Goal: Information Seeking & Learning: Browse casually

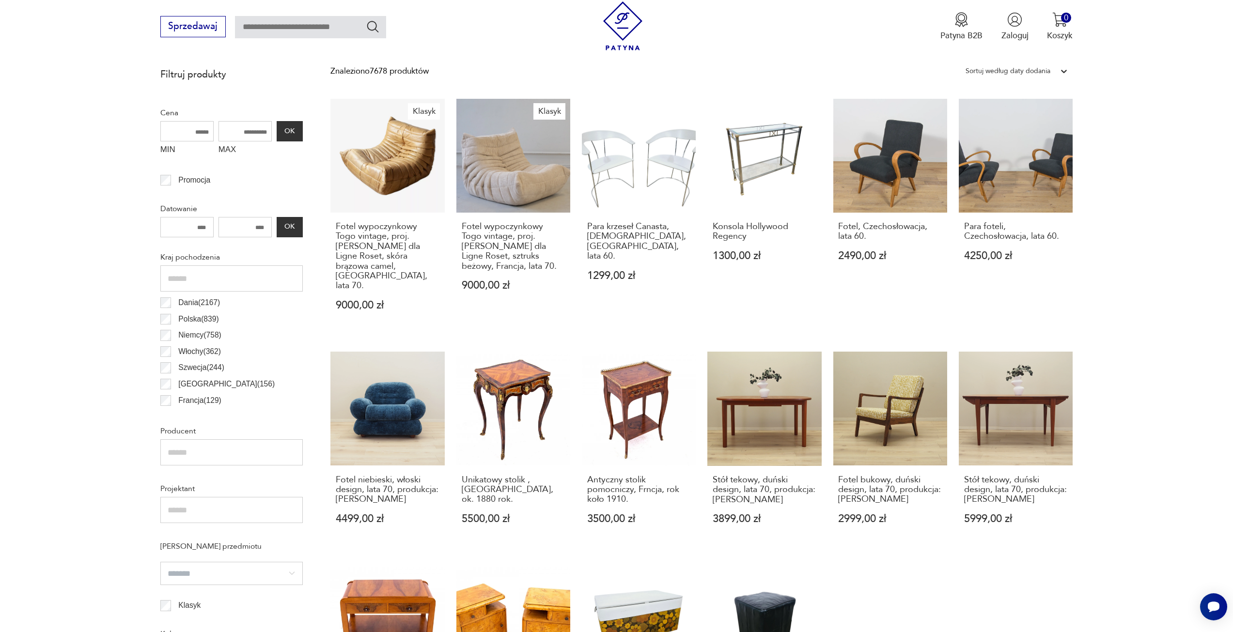
scroll to position [758, 0]
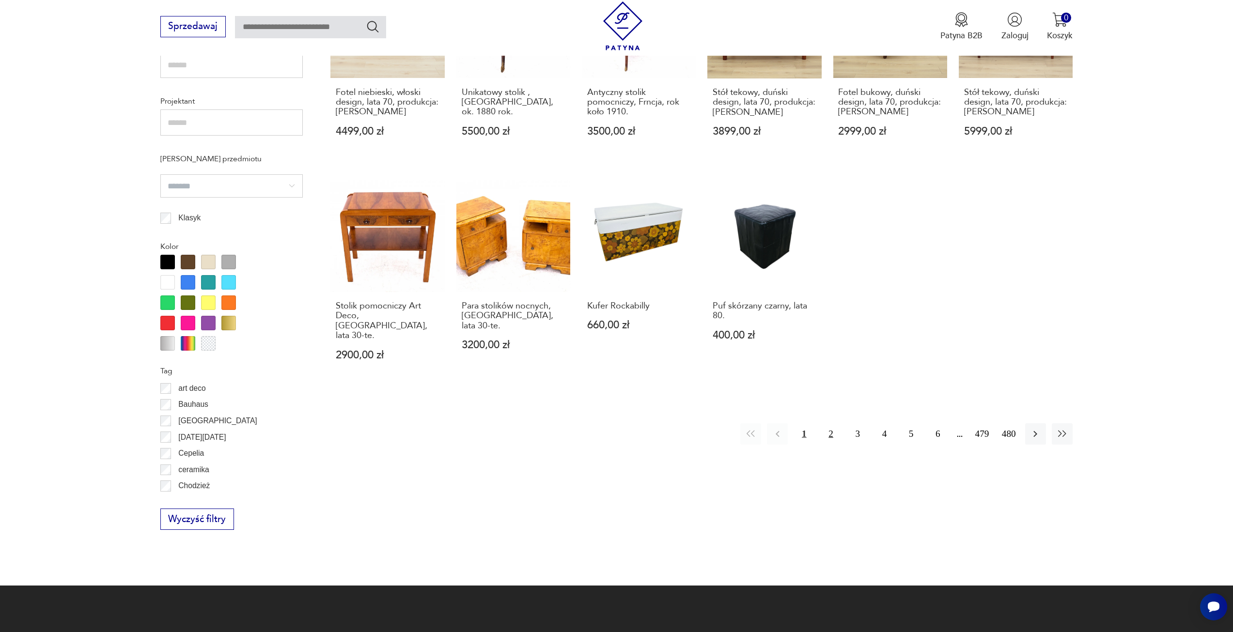
click at [829, 423] on button "2" at bounding box center [830, 433] width 21 height 21
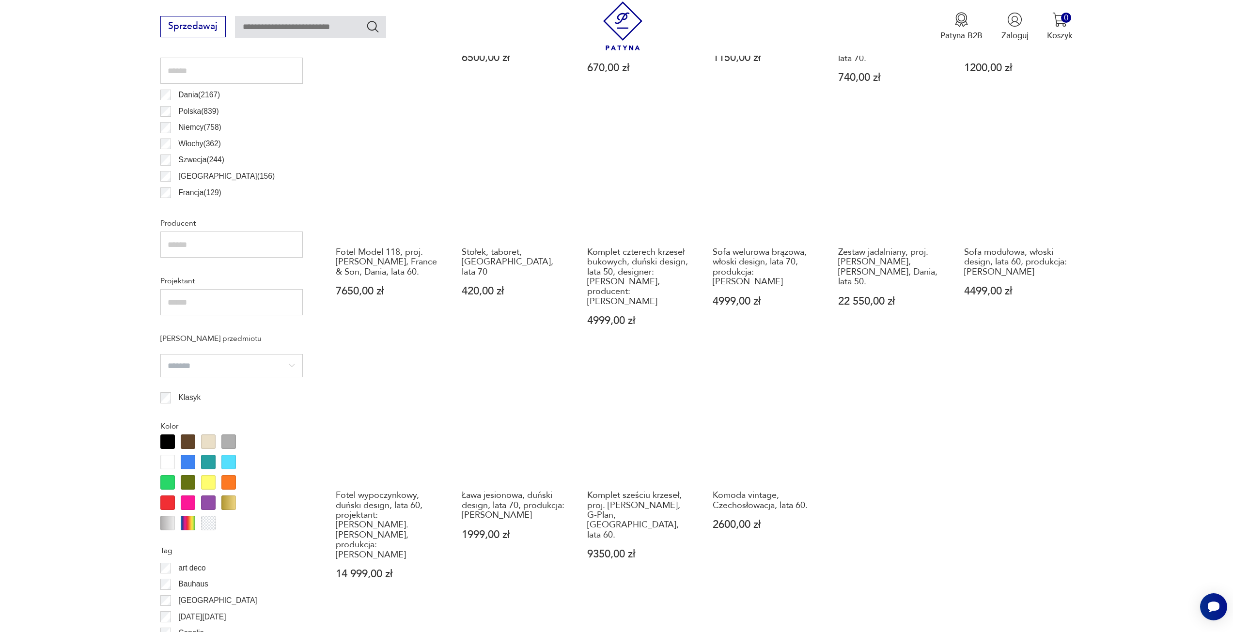
scroll to position [627, 0]
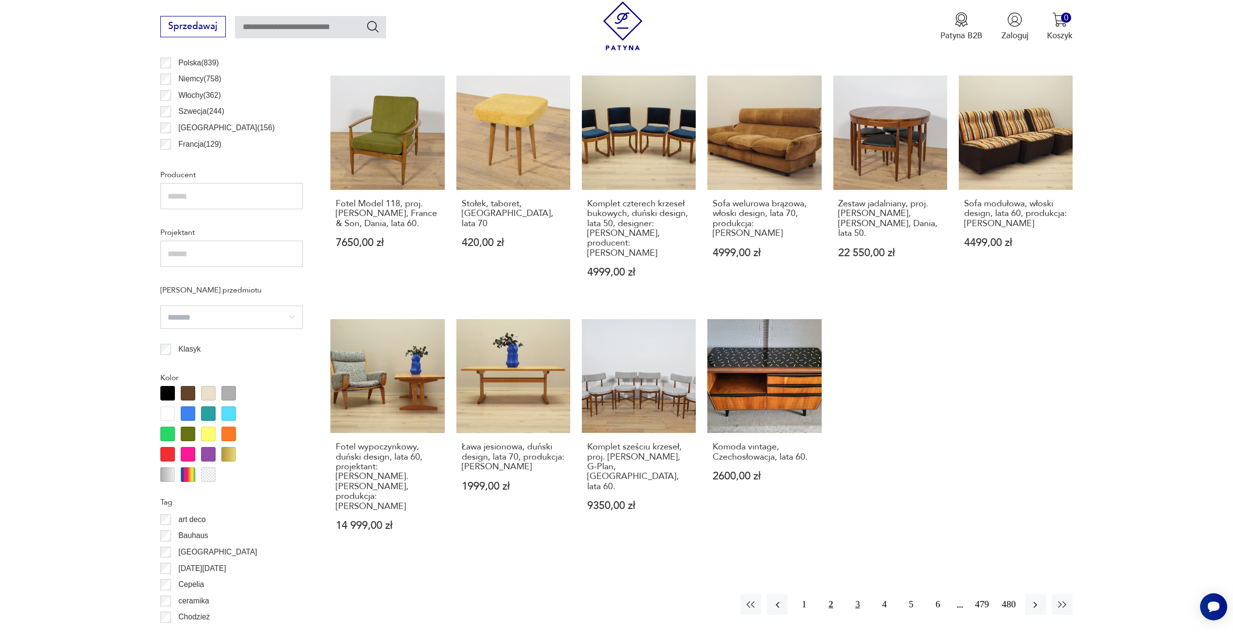
click at [860, 594] on button "3" at bounding box center [857, 604] width 21 height 21
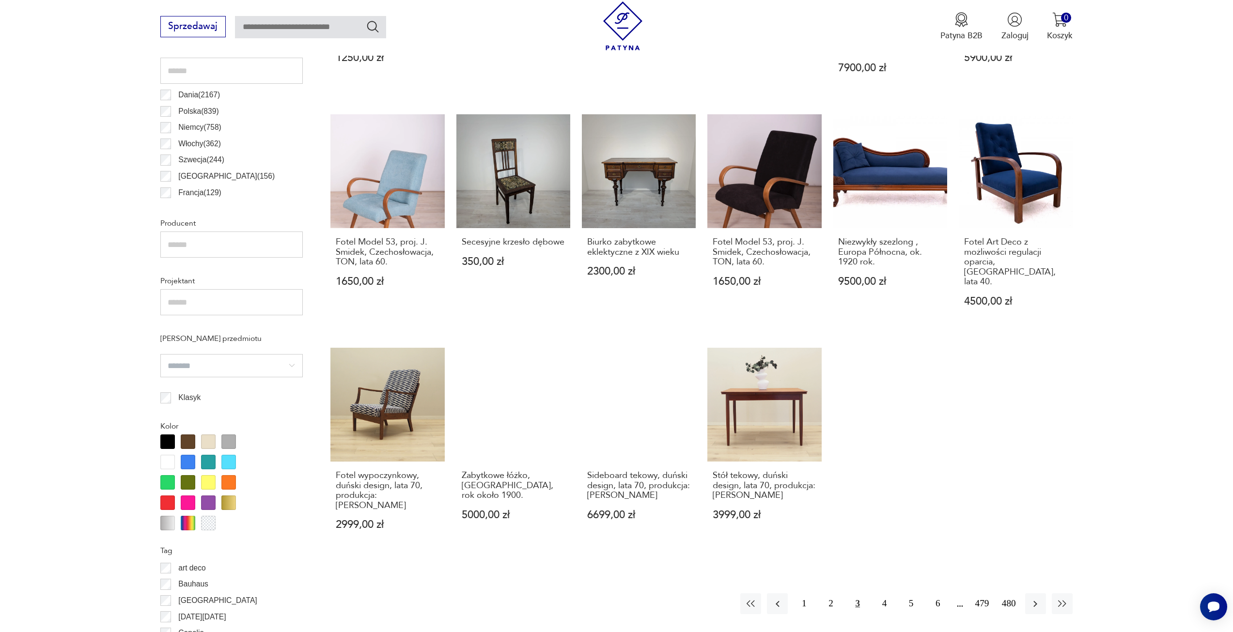
scroll to position [627, 0]
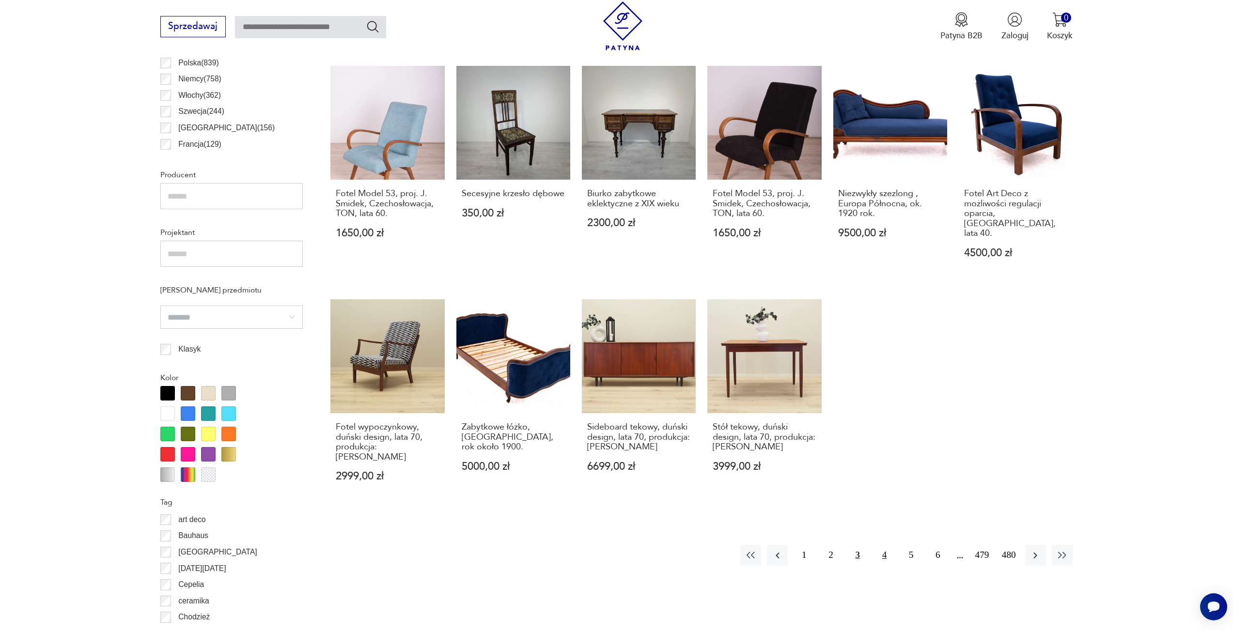
click at [886, 545] on button "4" at bounding box center [884, 555] width 21 height 21
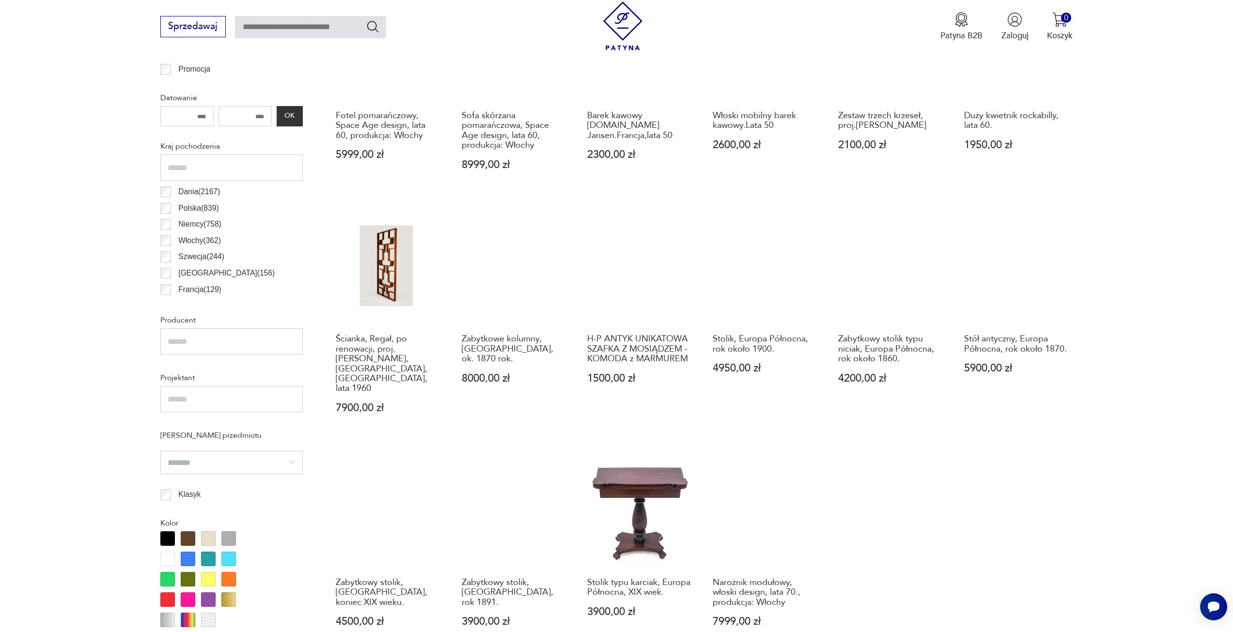
scroll to position [675, 0]
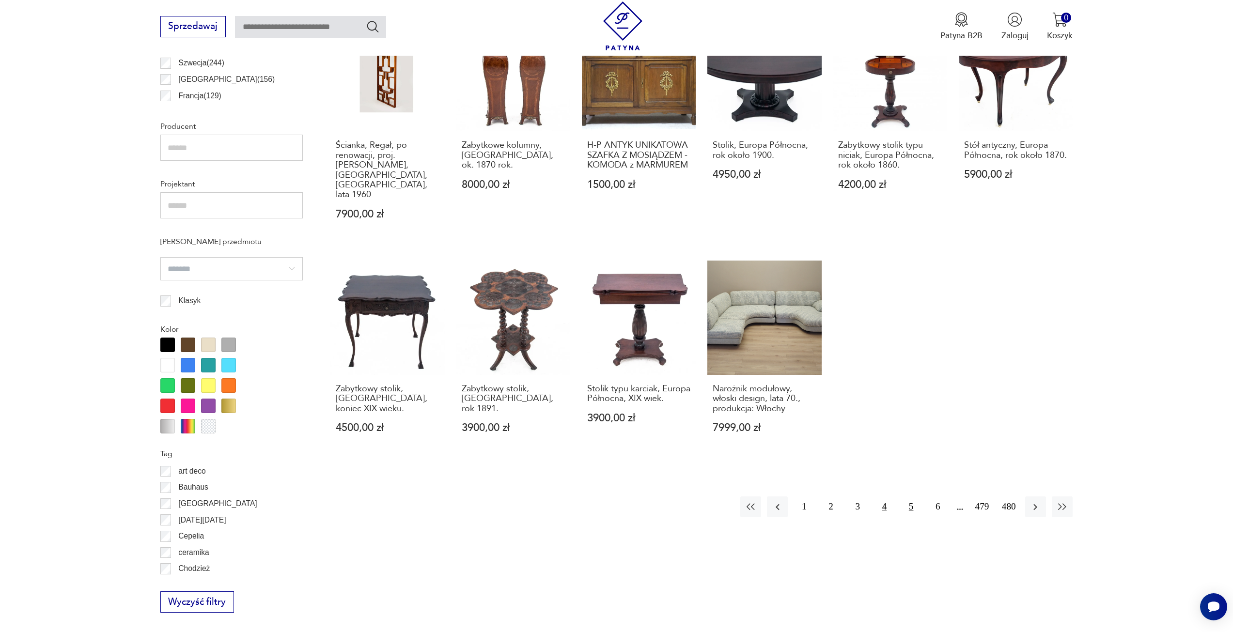
click at [909, 497] on button "5" at bounding box center [911, 507] width 21 height 21
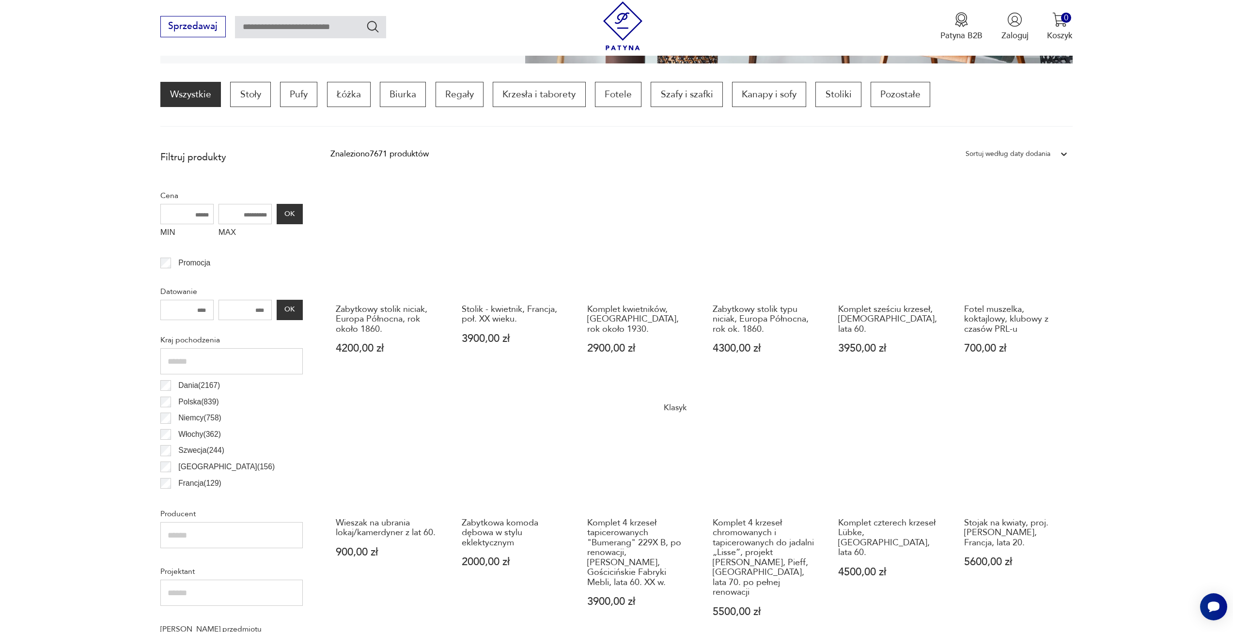
scroll to position [578, 0]
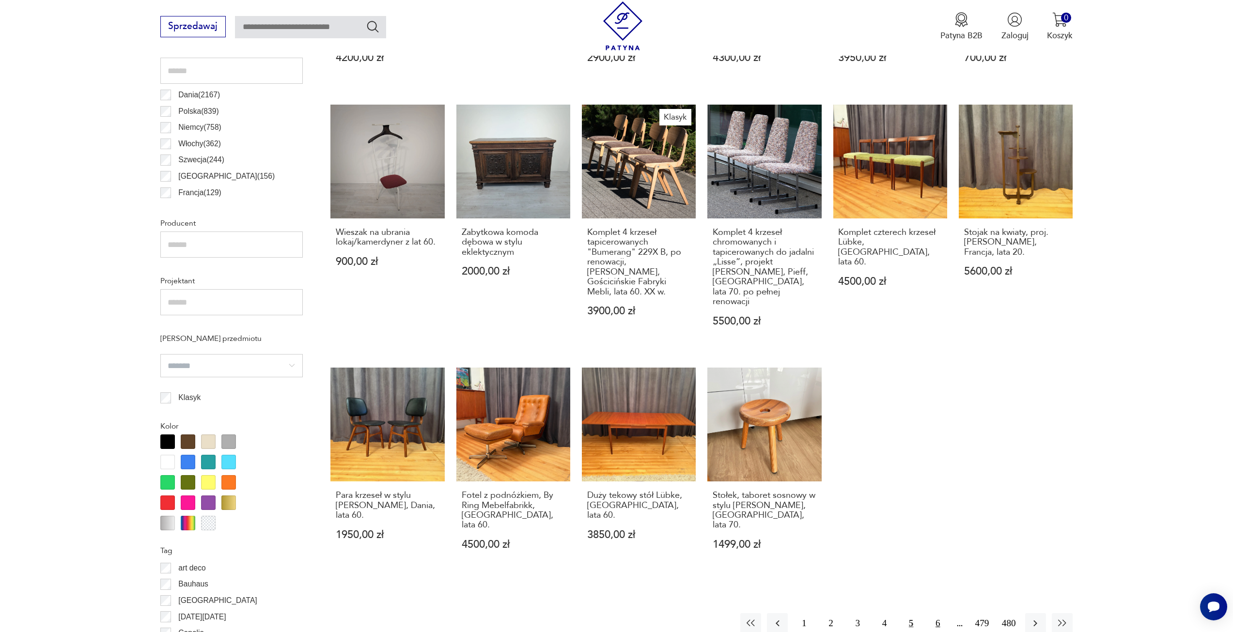
click at [935, 613] on button "6" at bounding box center [937, 623] width 21 height 21
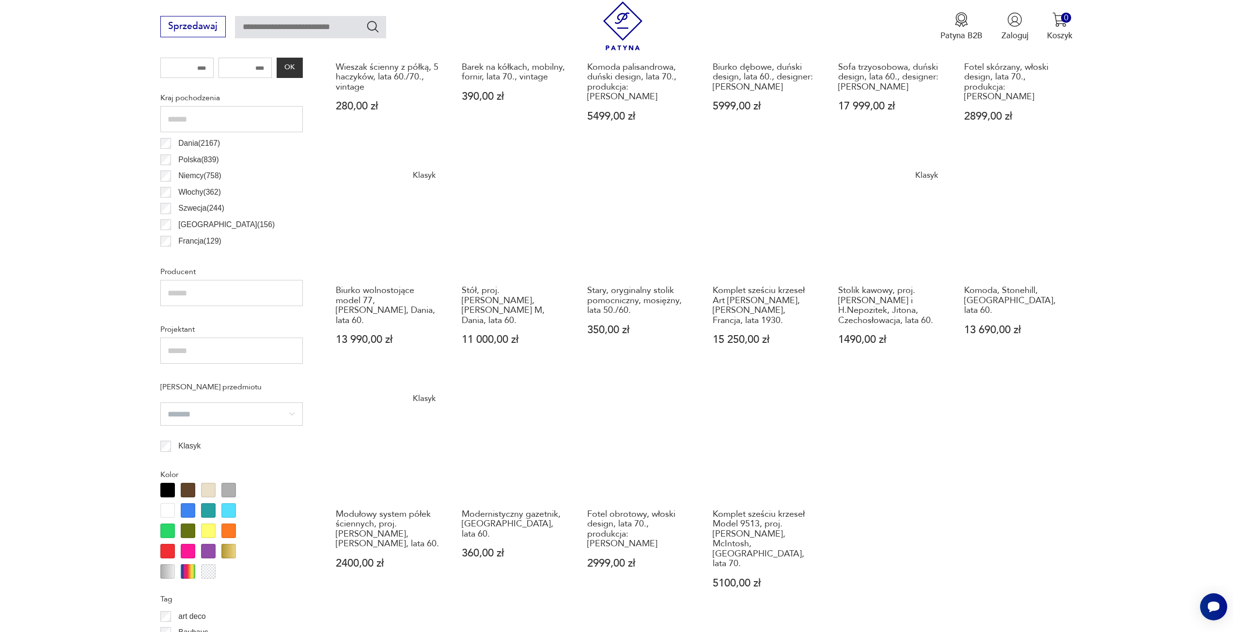
scroll to position [675, 0]
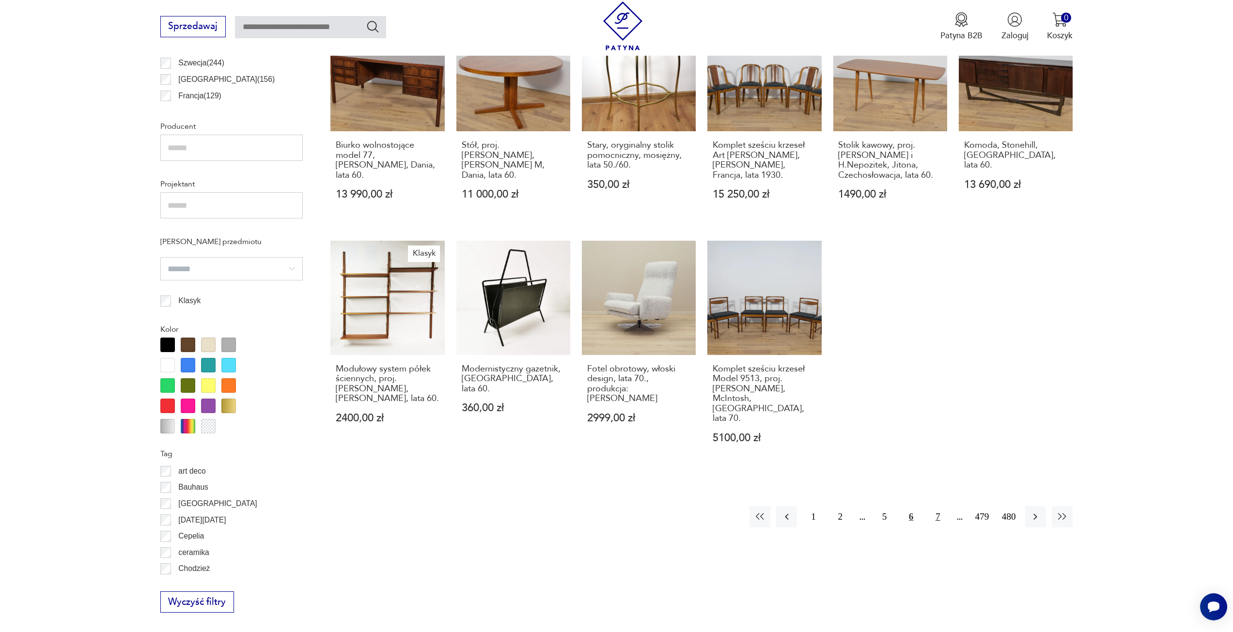
click at [934, 506] on button "7" at bounding box center [937, 516] width 21 height 21
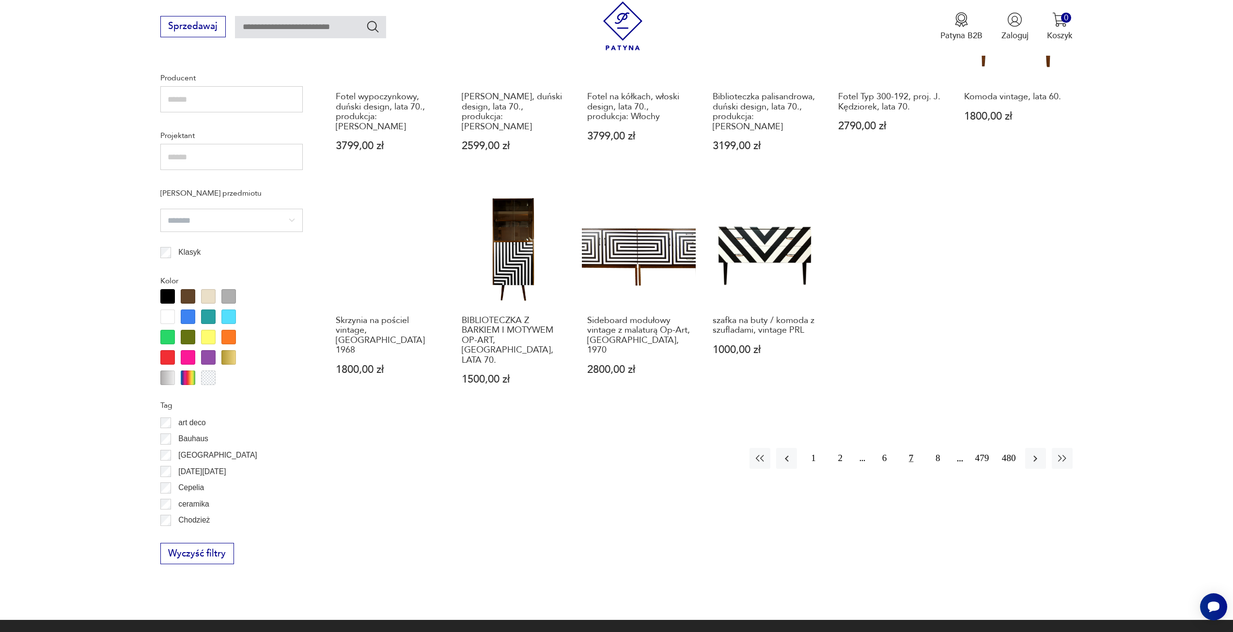
scroll to position [772, 0]
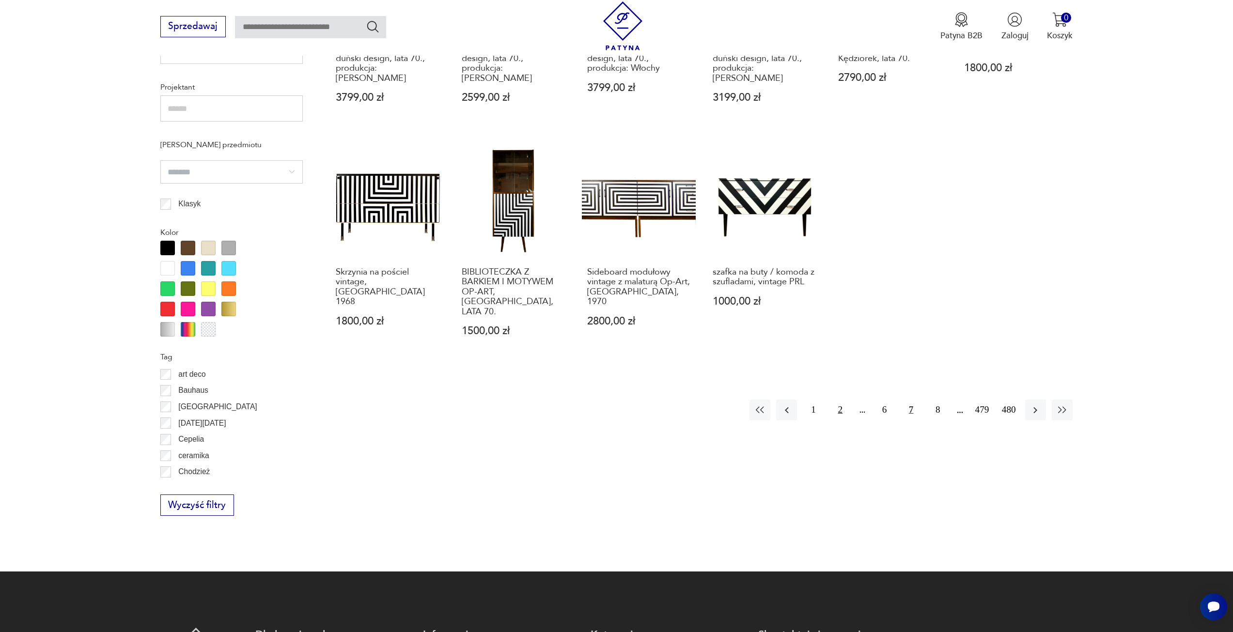
click at [840, 400] on button "2" at bounding box center [840, 410] width 21 height 21
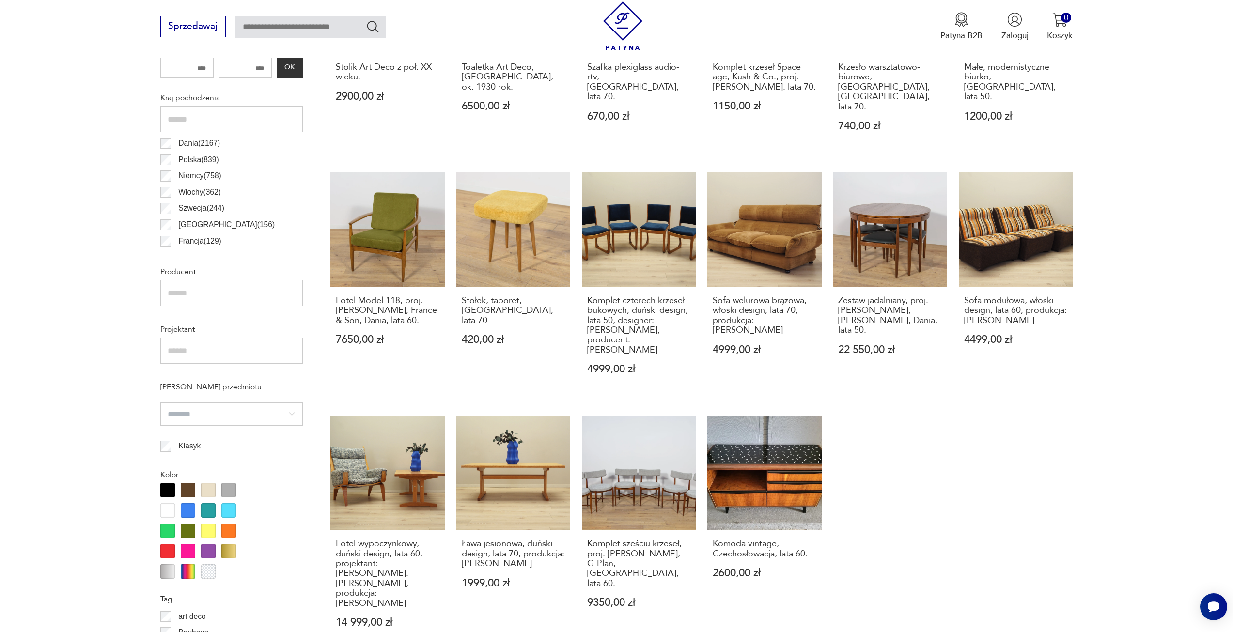
scroll to position [578, 0]
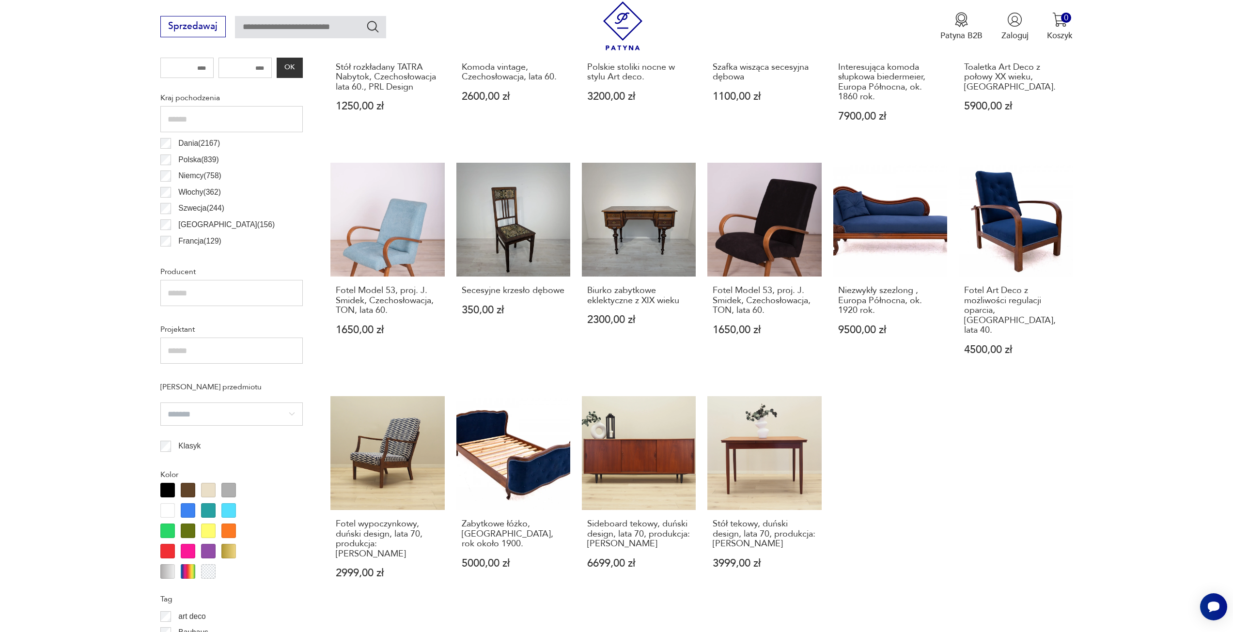
scroll to position [627, 0]
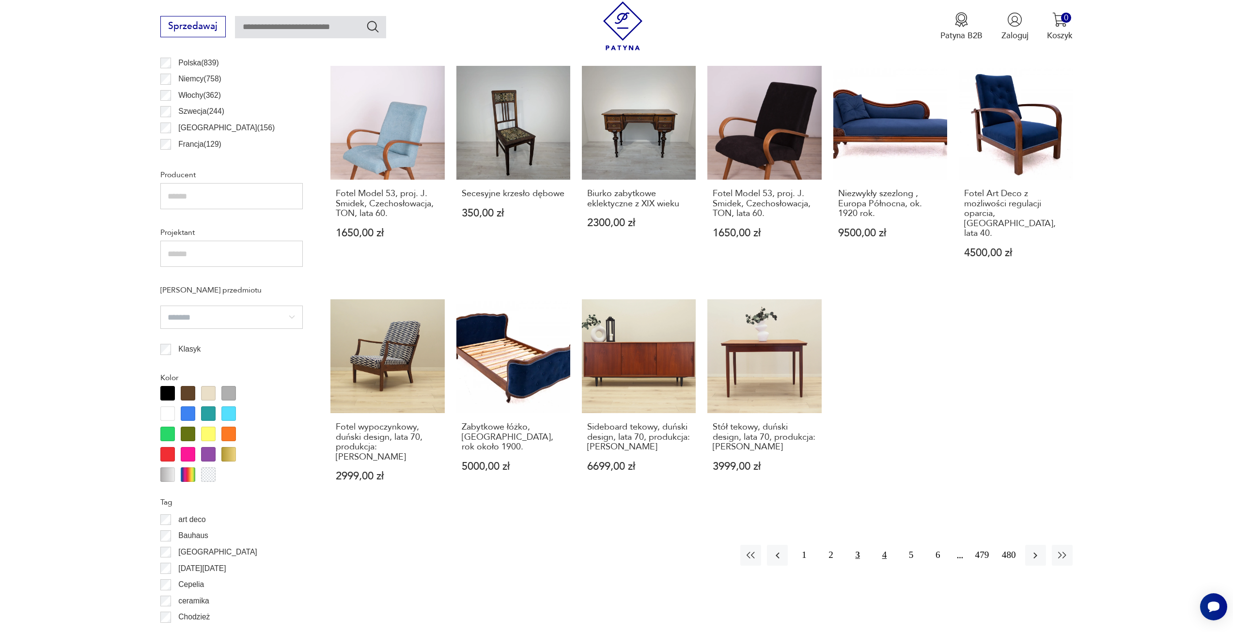
click at [879, 545] on button "4" at bounding box center [884, 555] width 21 height 21
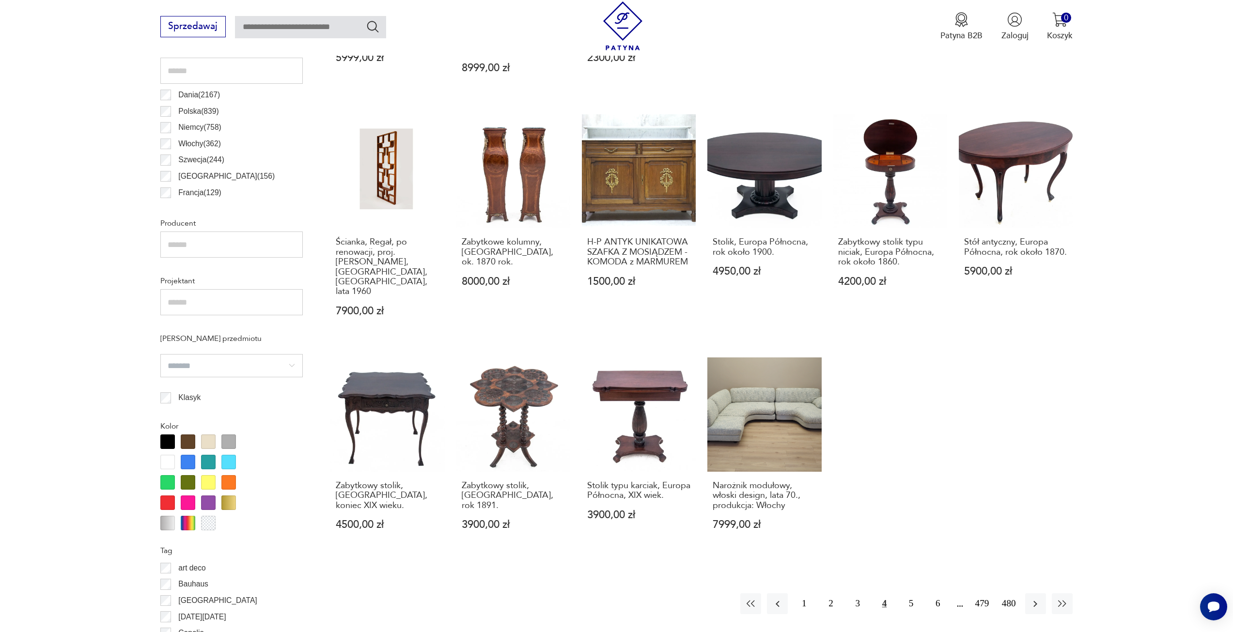
scroll to position [724, 0]
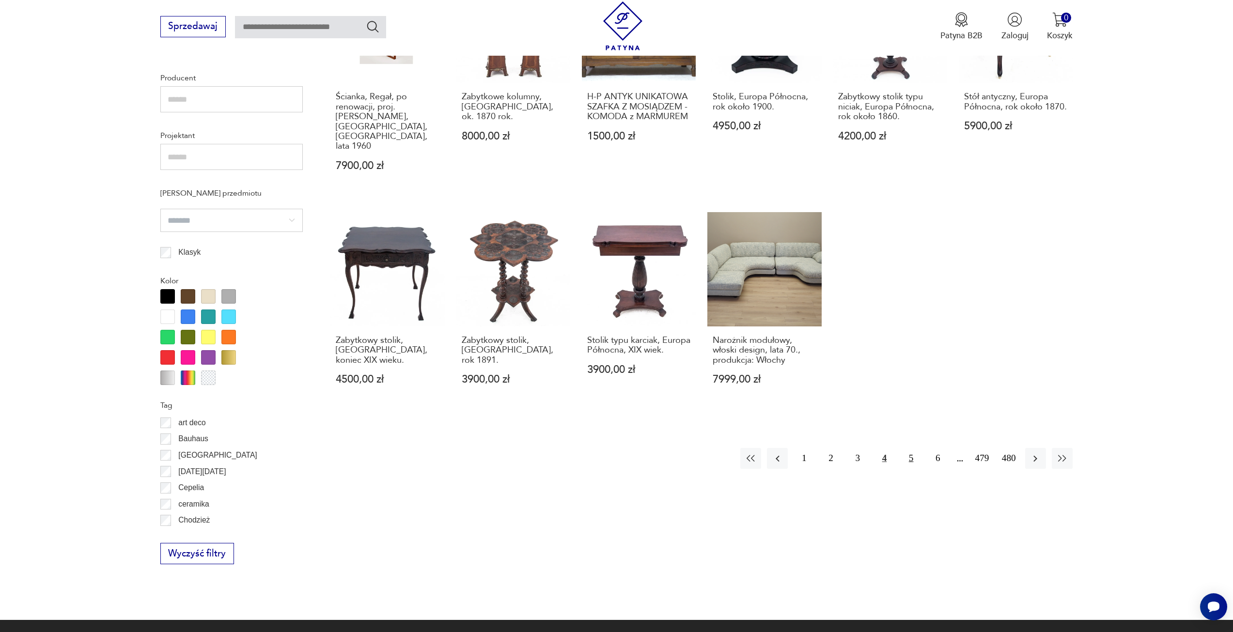
click at [907, 448] on button "5" at bounding box center [911, 458] width 21 height 21
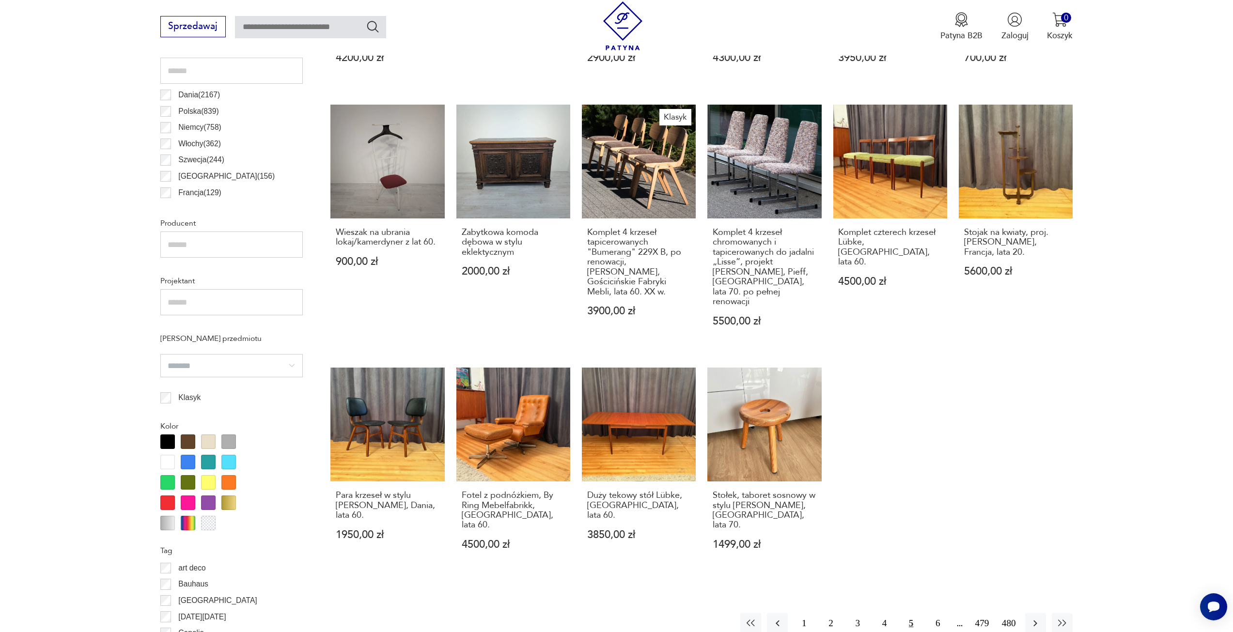
scroll to position [627, 0]
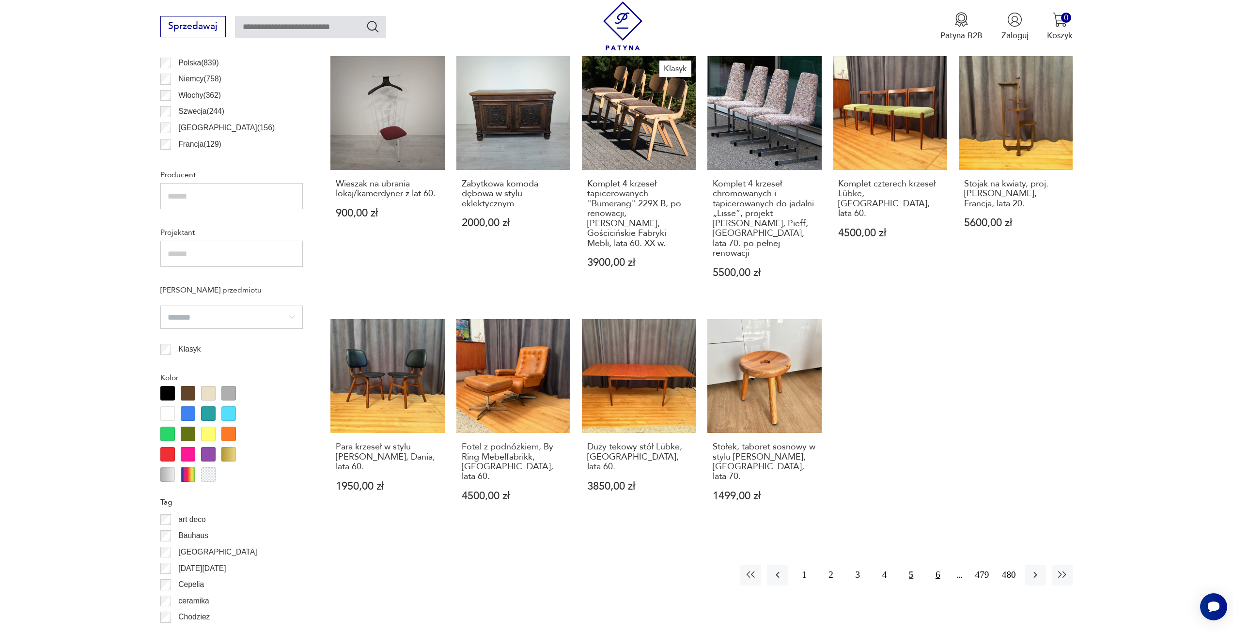
click at [937, 565] on button "6" at bounding box center [937, 575] width 21 height 21
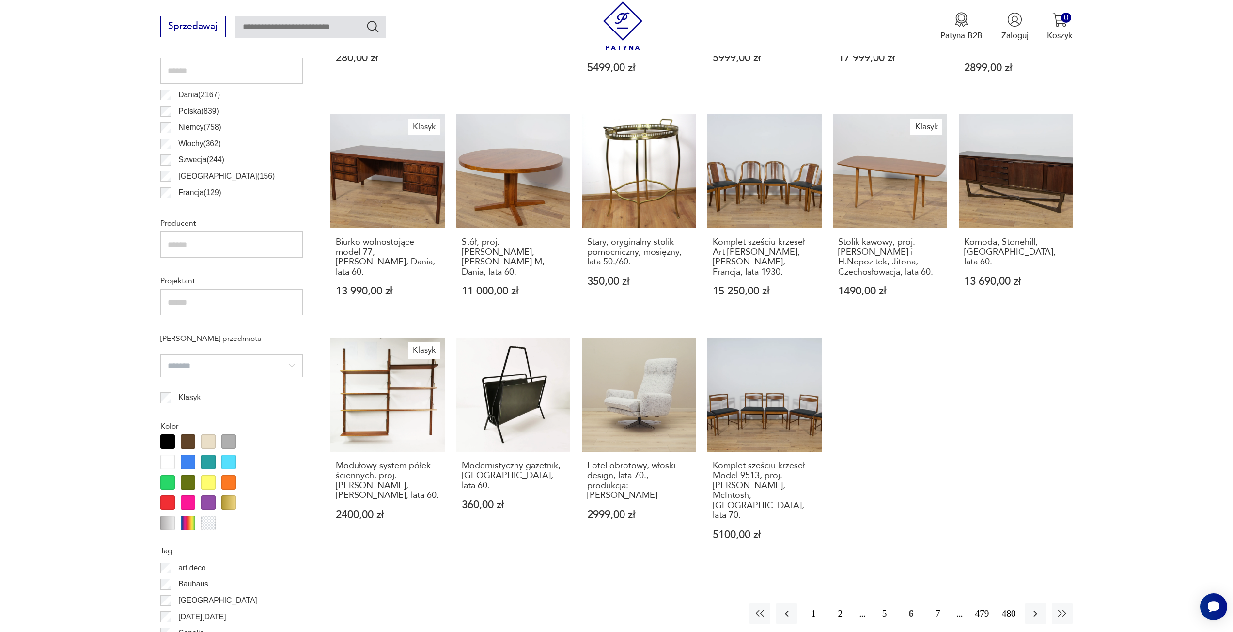
scroll to position [627, 0]
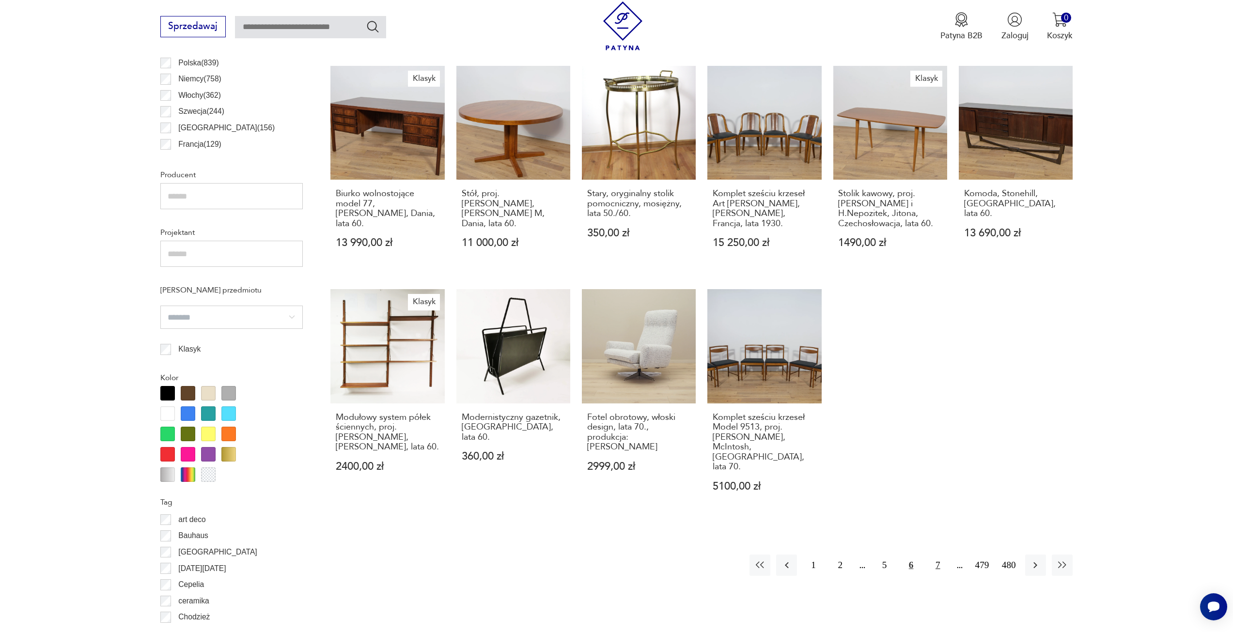
click at [937, 555] on button "7" at bounding box center [937, 565] width 21 height 21
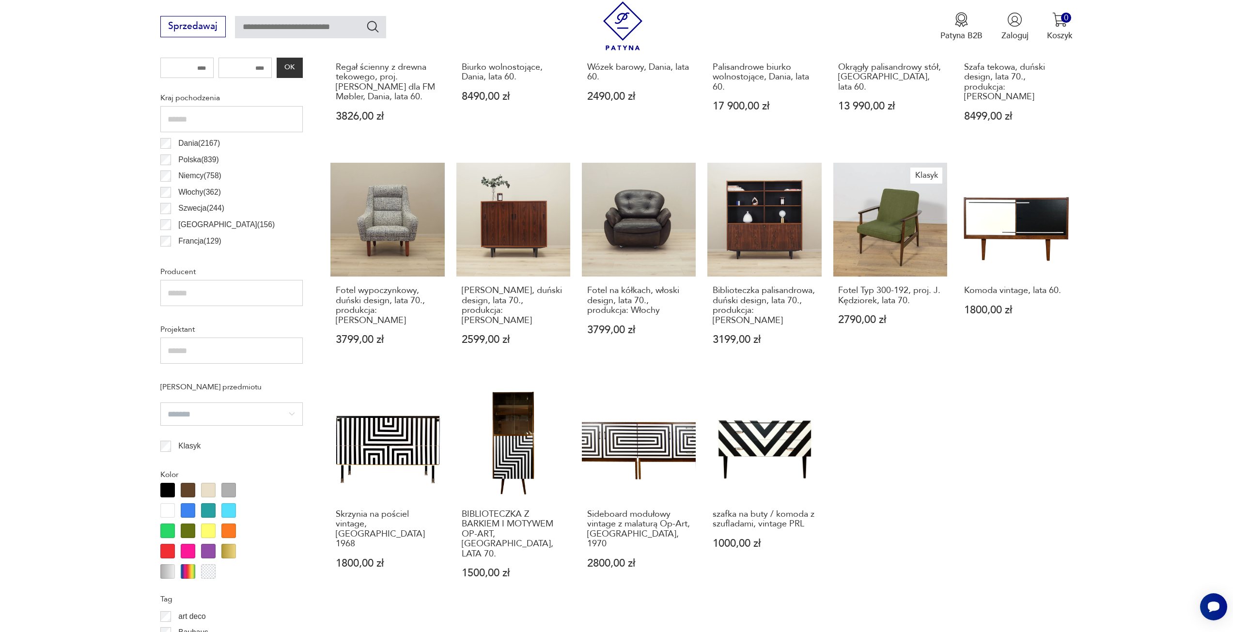
scroll to position [869, 0]
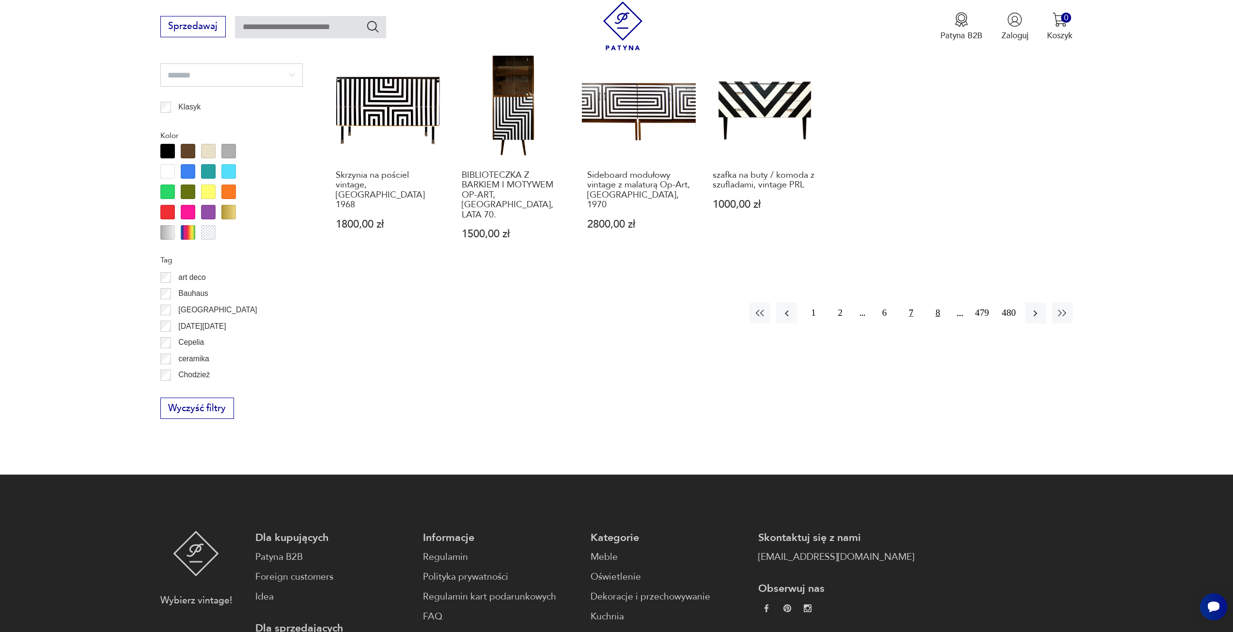
click at [933, 303] on button "8" at bounding box center [937, 313] width 21 height 21
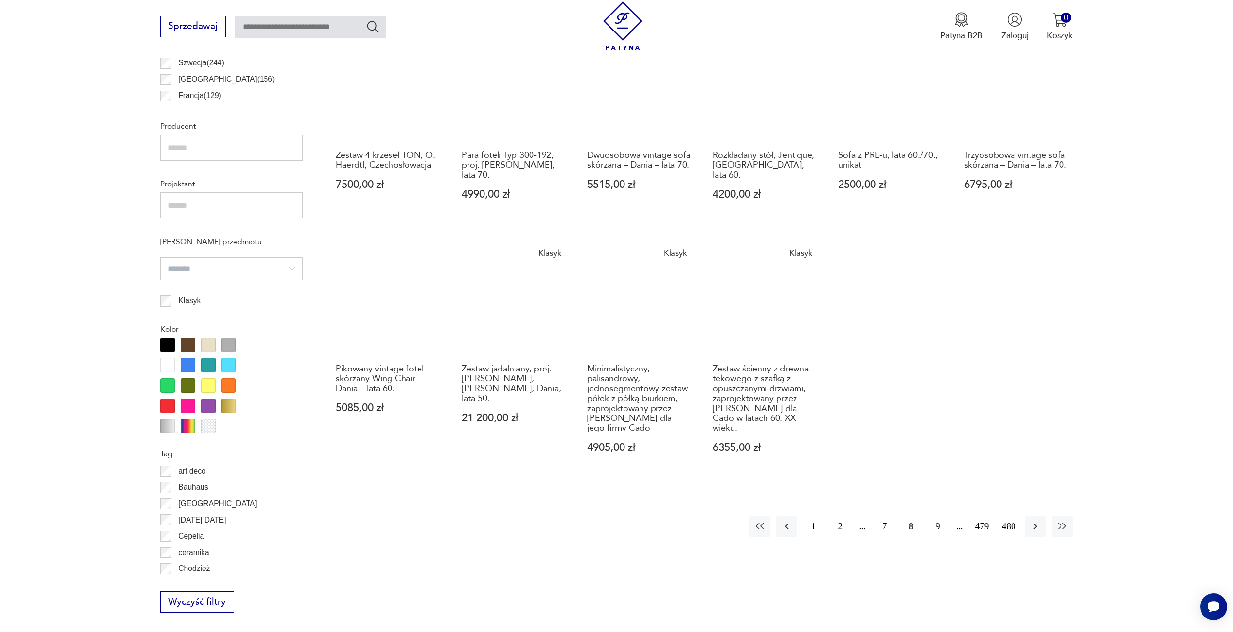
scroll to position [724, 0]
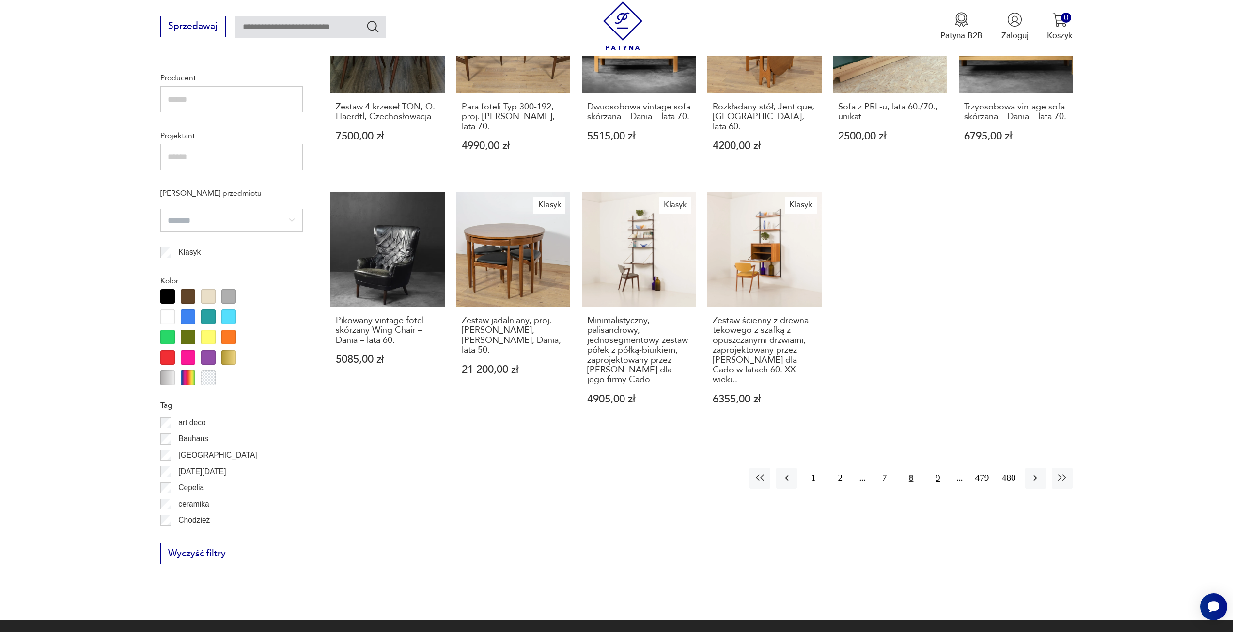
click at [939, 472] on button "9" at bounding box center [937, 478] width 21 height 21
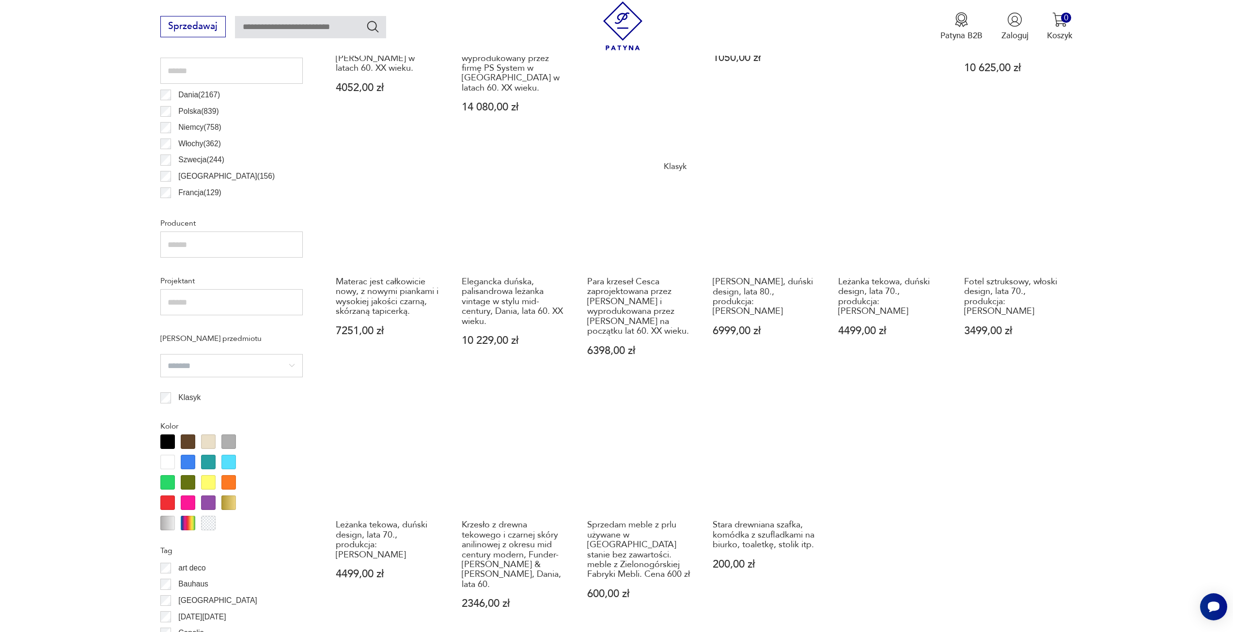
scroll to position [772, 0]
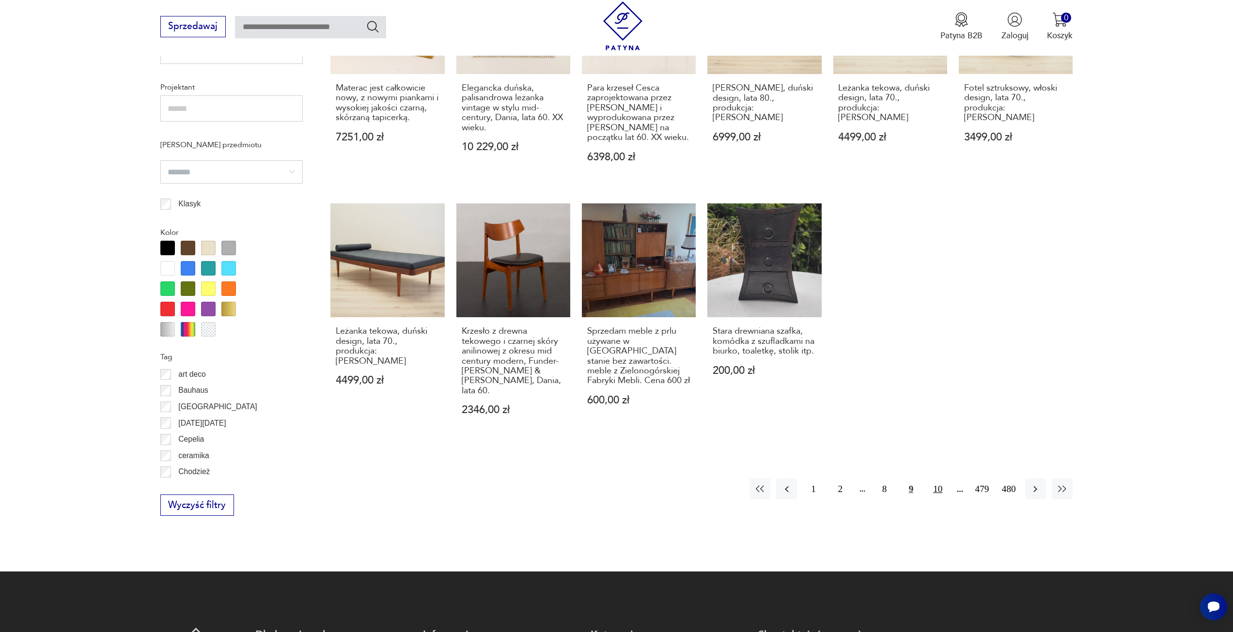
click at [940, 479] on button "10" at bounding box center [937, 489] width 21 height 21
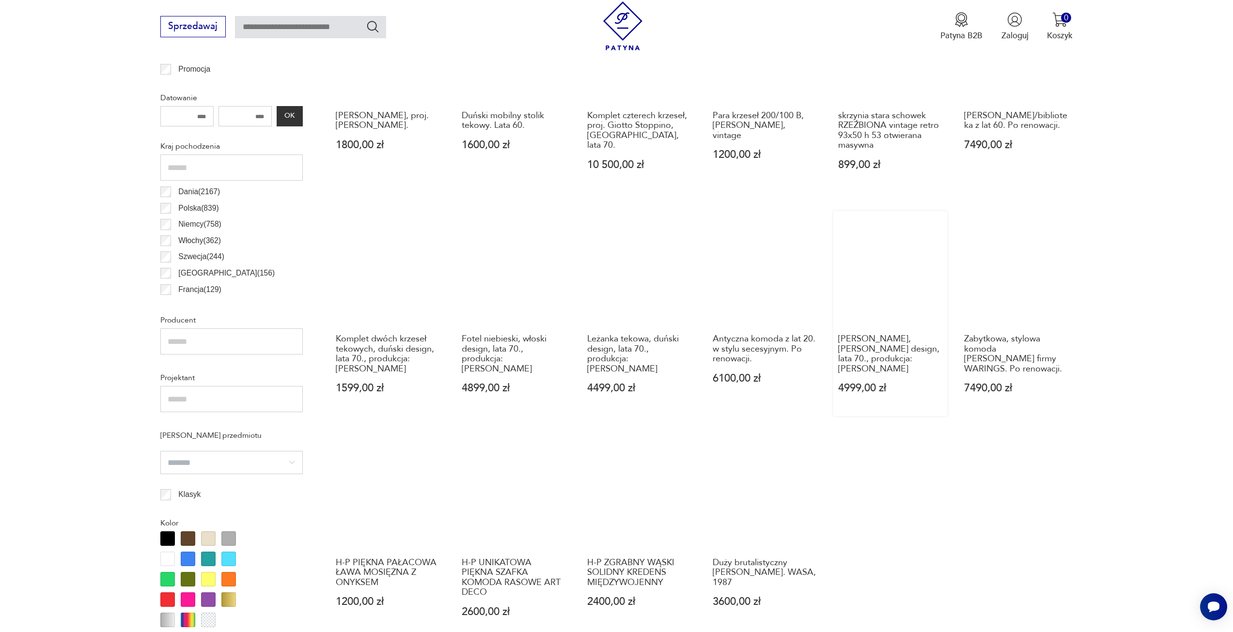
scroll to position [627, 0]
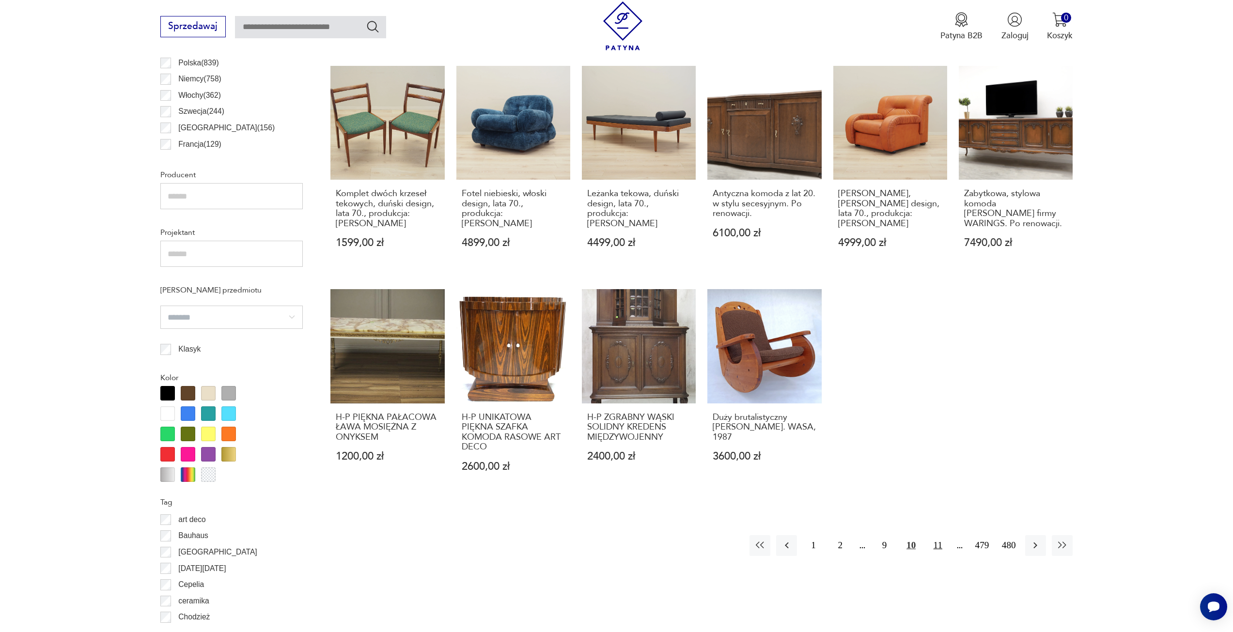
click at [935, 535] on button "11" at bounding box center [937, 545] width 21 height 21
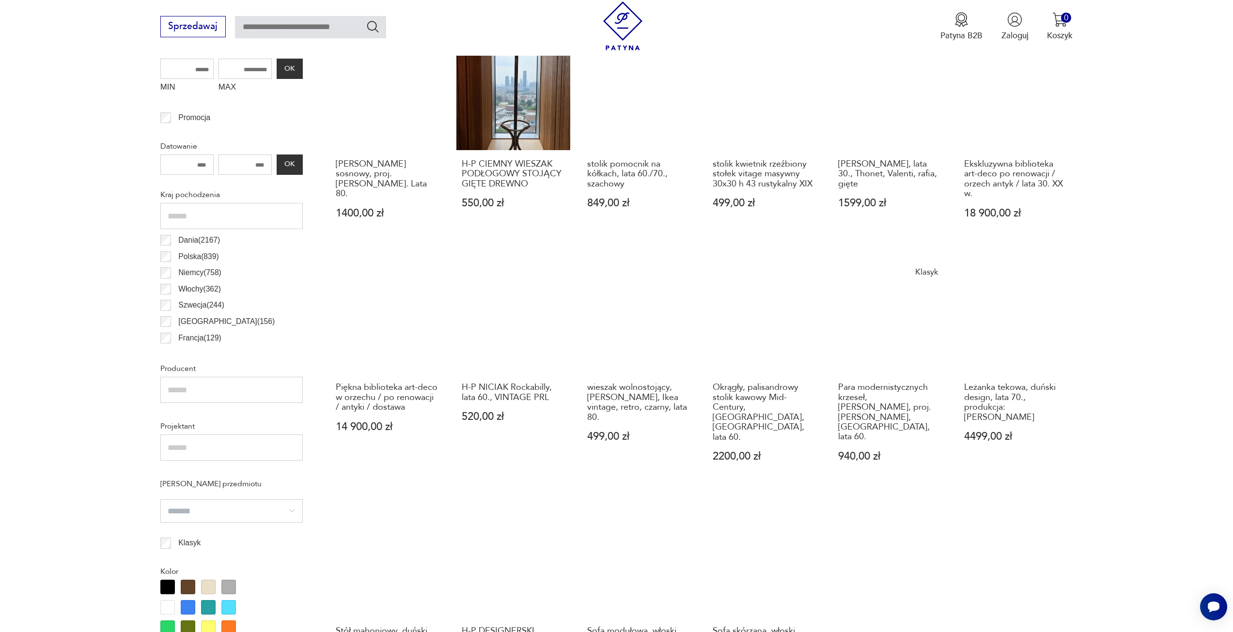
scroll to position [772, 0]
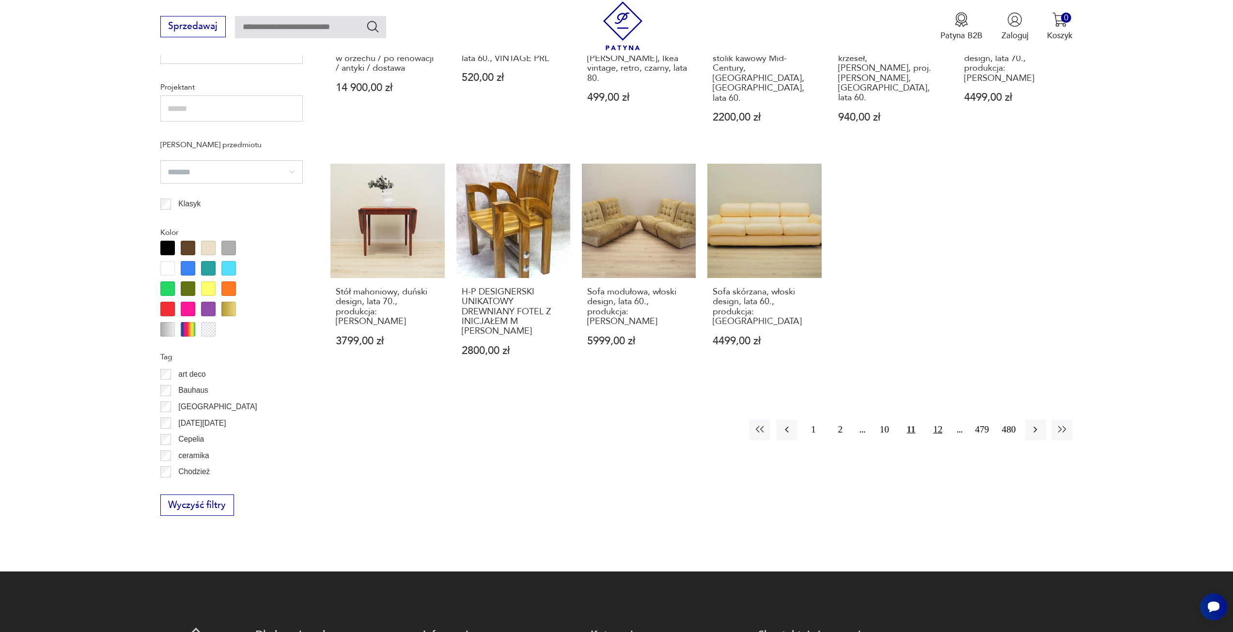
click at [934, 420] on button "12" at bounding box center [937, 430] width 21 height 21
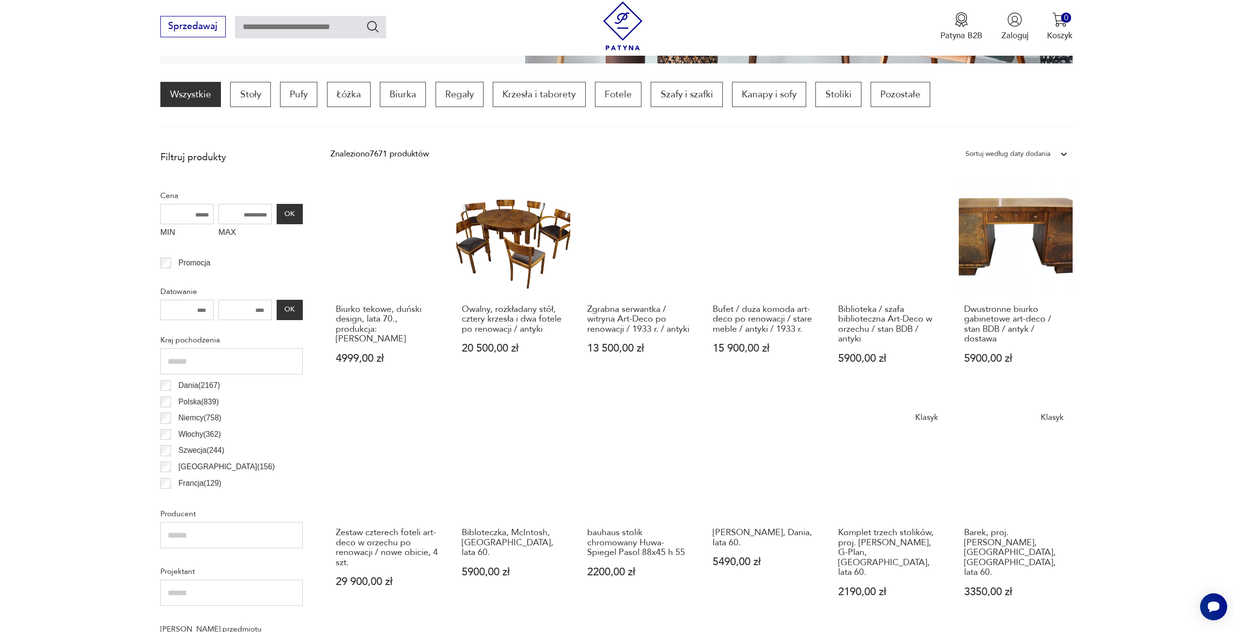
scroll to position [675, 0]
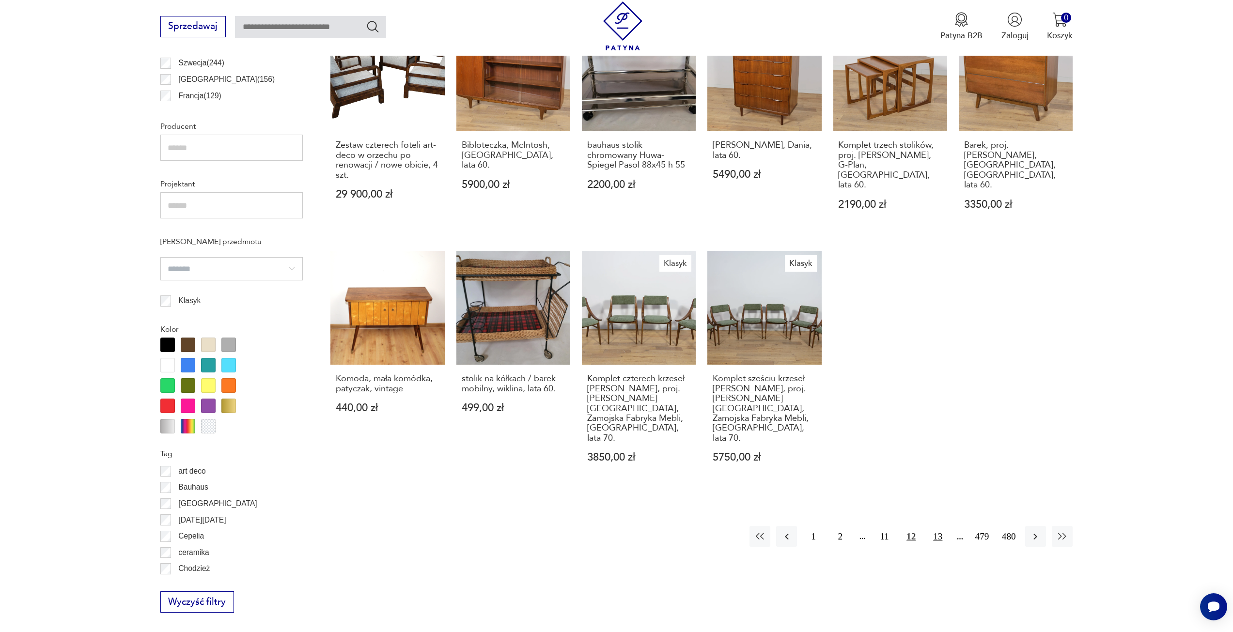
click at [940, 526] on button "13" at bounding box center [937, 536] width 21 height 21
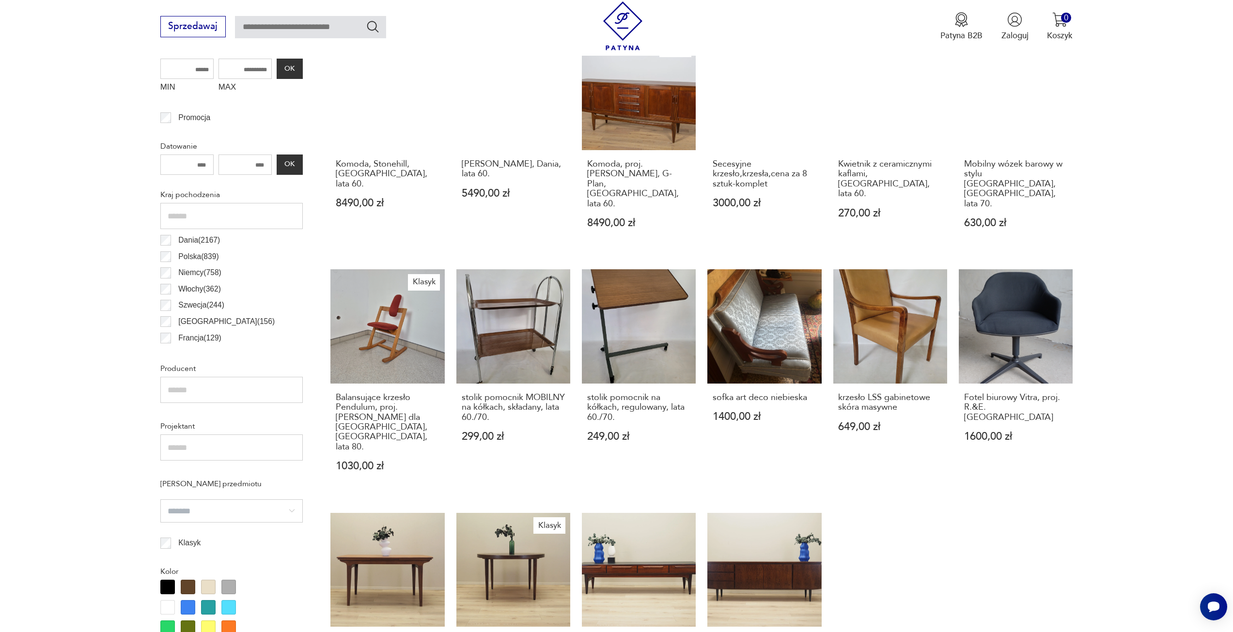
scroll to position [482, 0]
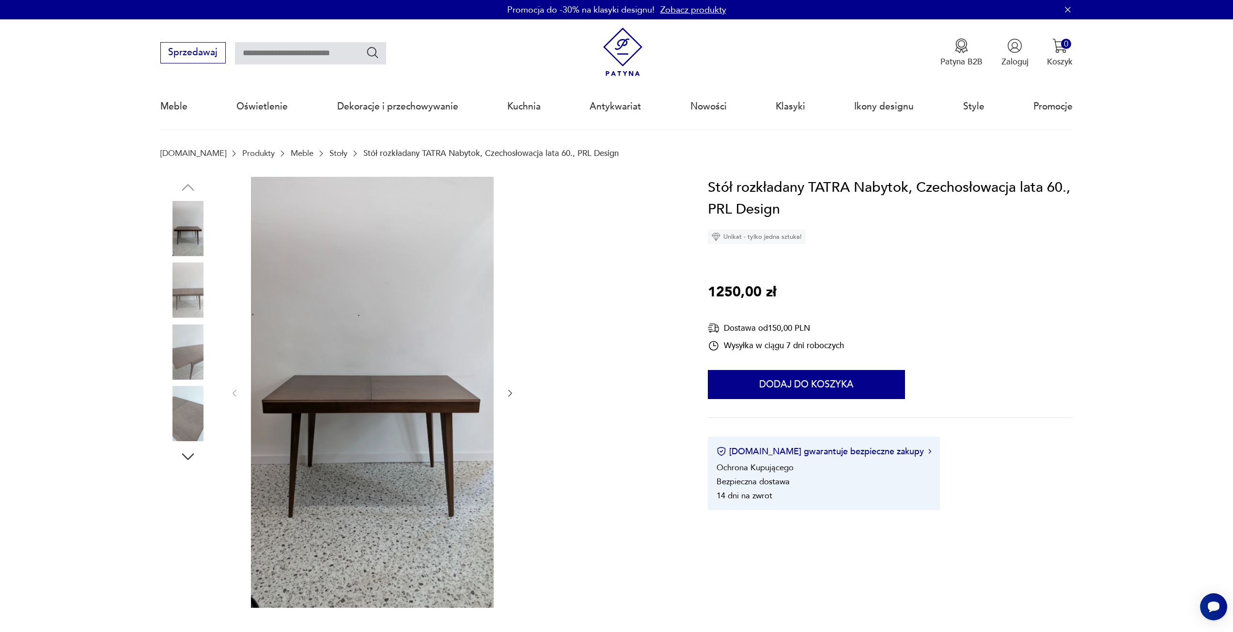
click at [181, 283] on img at bounding box center [187, 290] width 55 height 55
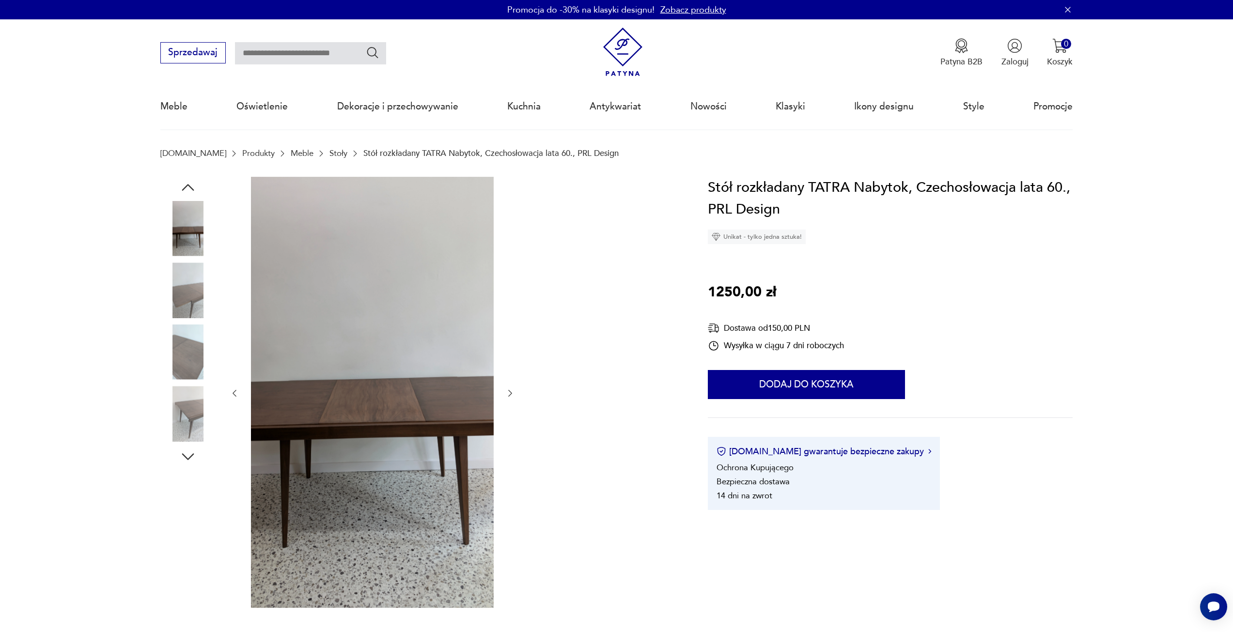
click at [191, 286] on img at bounding box center [187, 290] width 55 height 55
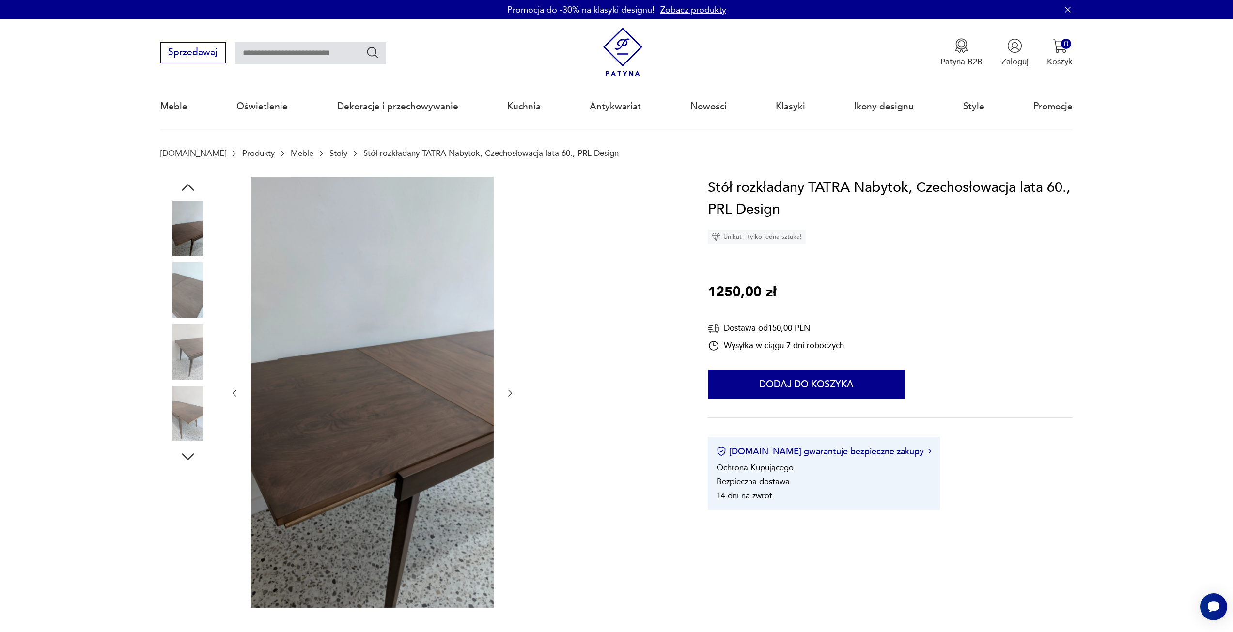
click at [184, 289] on img at bounding box center [187, 290] width 55 height 55
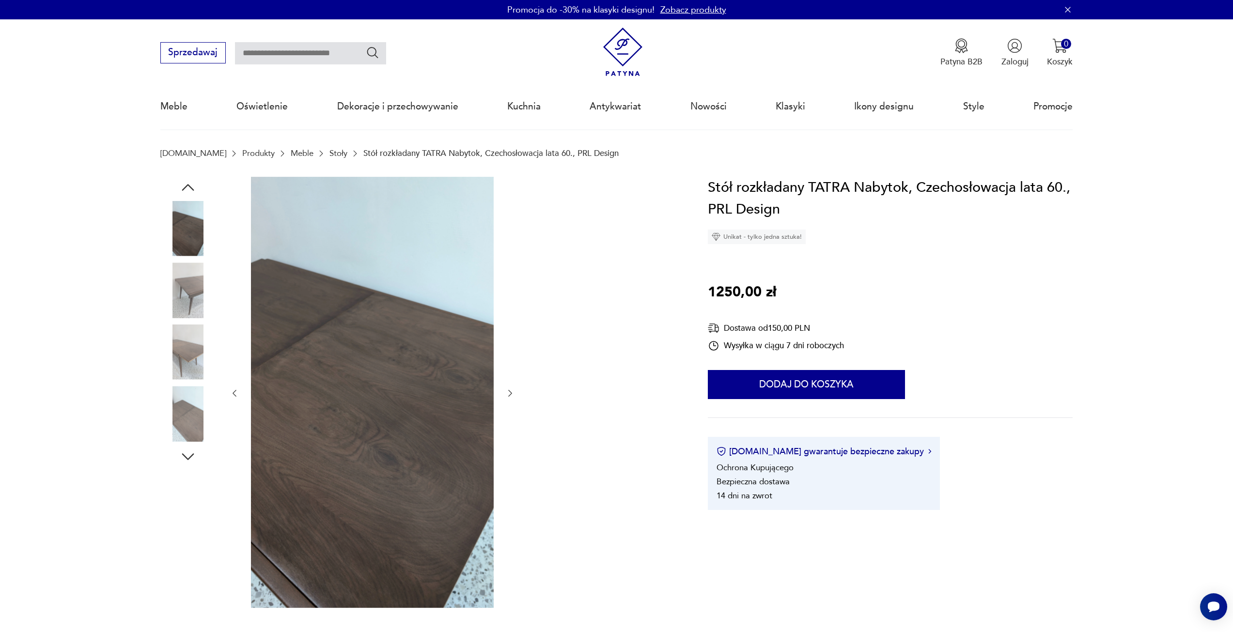
click at [184, 297] on img at bounding box center [187, 290] width 55 height 55
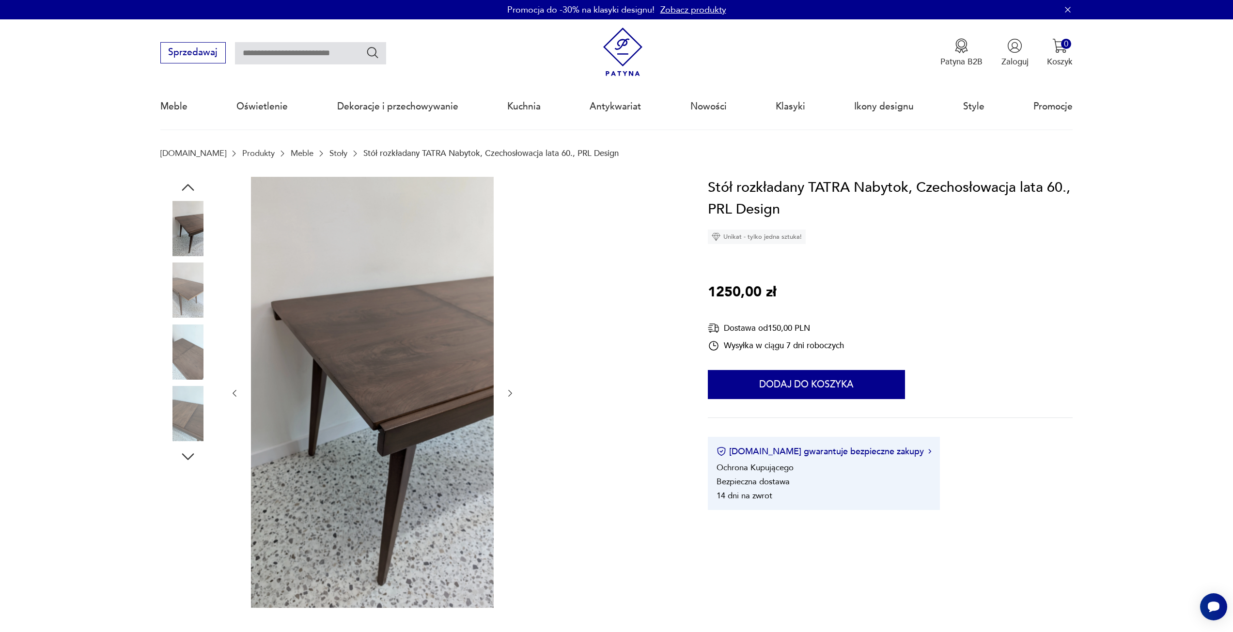
click at [185, 298] on img at bounding box center [187, 290] width 55 height 55
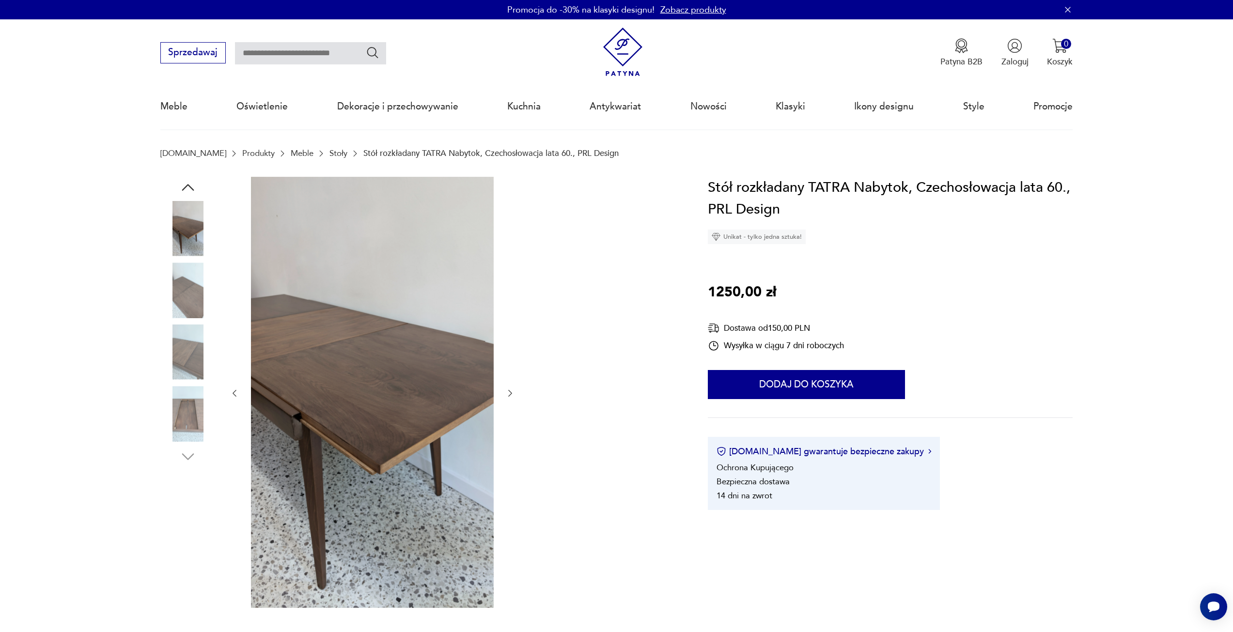
click at [185, 298] on img at bounding box center [187, 290] width 55 height 55
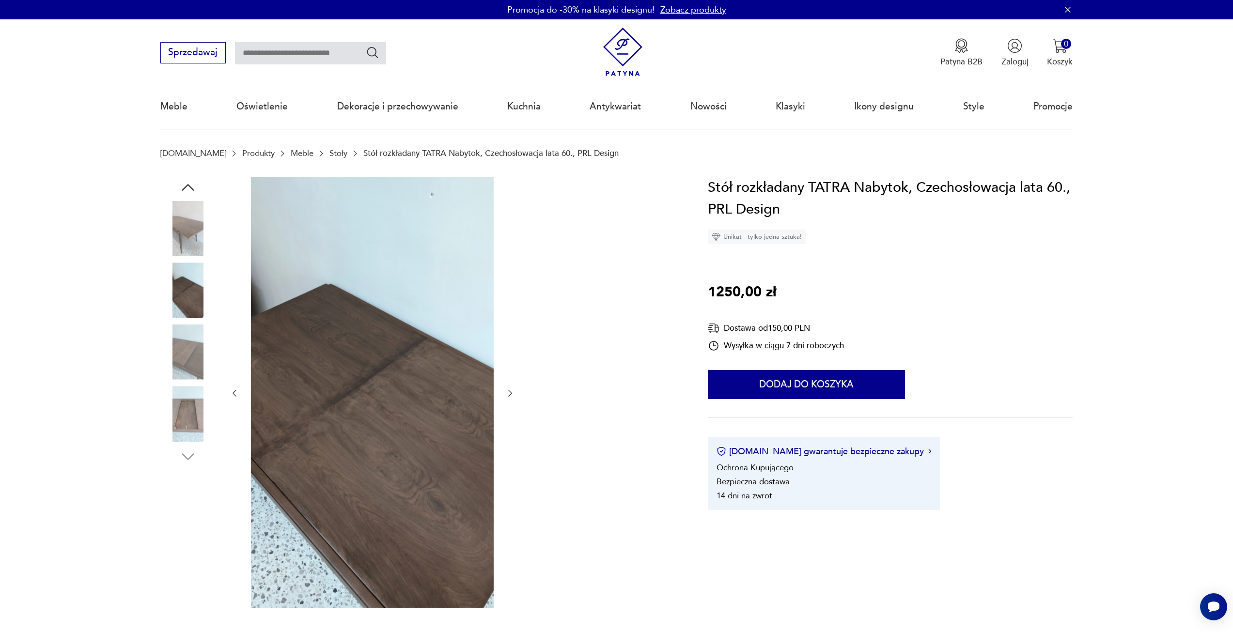
click at [187, 359] on img at bounding box center [187, 352] width 55 height 55
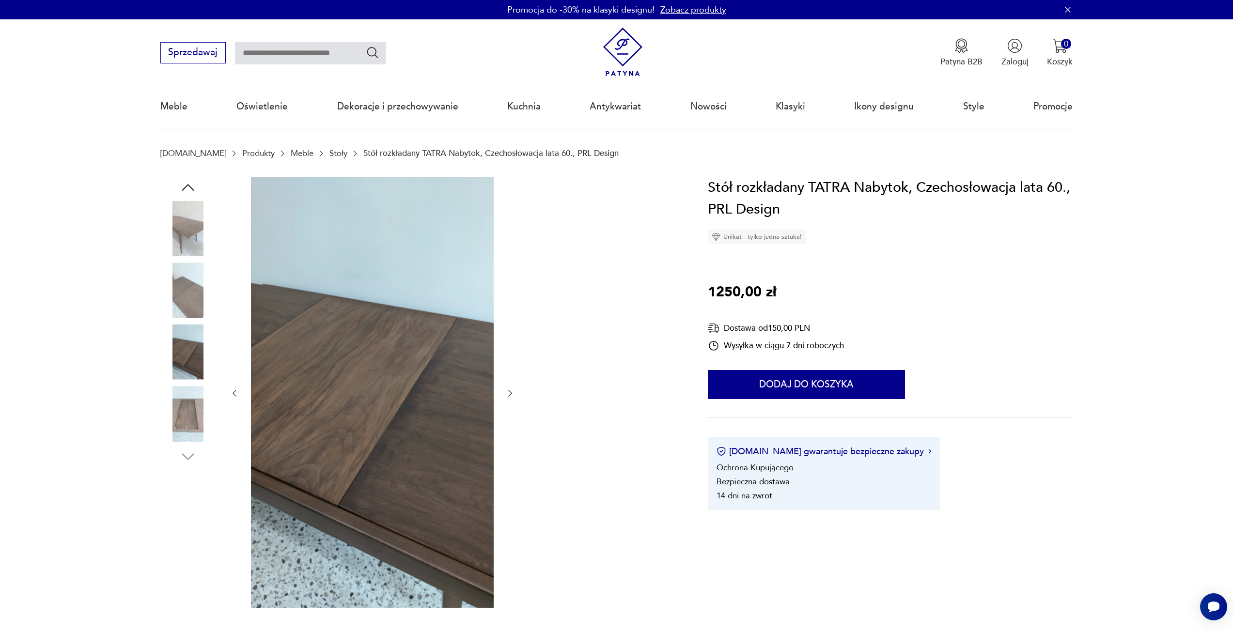
click at [187, 415] on img at bounding box center [187, 413] width 55 height 55
